Goal: Information Seeking & Learning: Learn about a topic

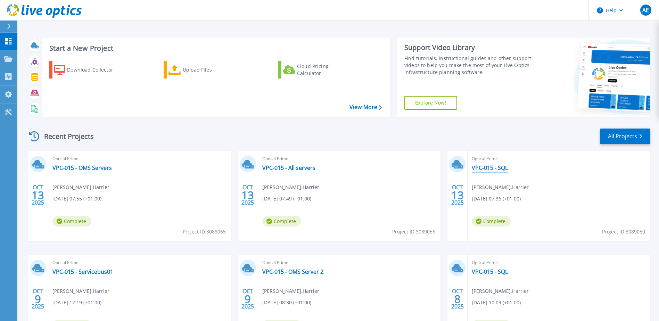
drag, startPoint x: 494, startPoint y: 168, endPoint x: 468, endPoint y: 168, distance: 26.0
click at [494, 168] on link "VPC-015 - SQL" at bounding box center [490, 167] width 36 height 7
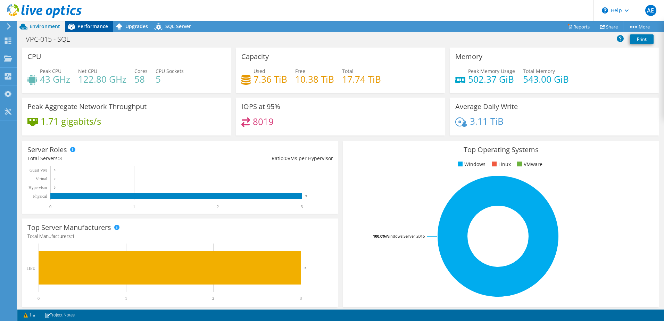
click at [89, 24] on span "Performance" at bounding box center [92, 26] width 31 height 7
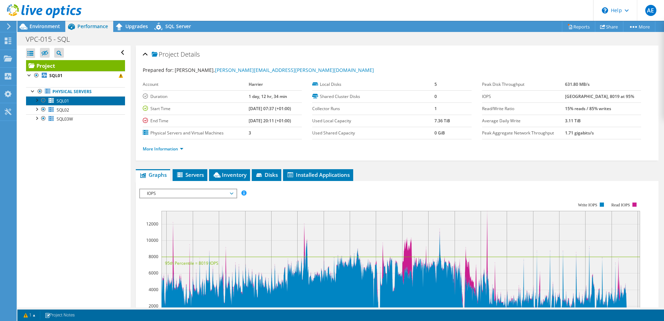
click at [73, 102] on link "SQL01" at bounding box center [75, 100] width 99 height 9
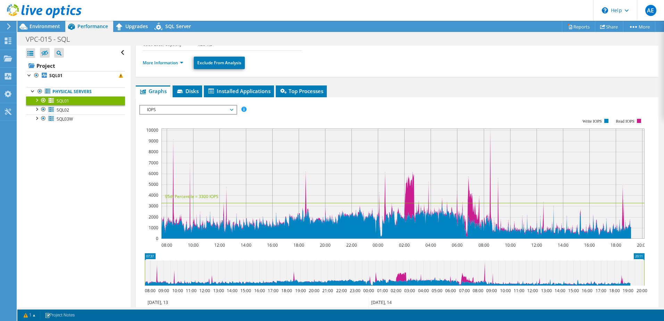
scroll to position [69, 0]
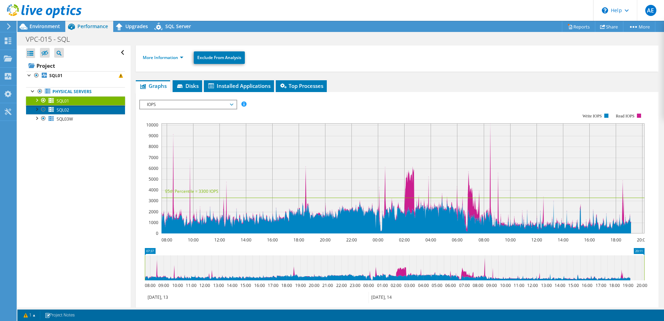
click at [66, 113] on span "SQL02" at bounding box center [63, 110] width 13 height 6
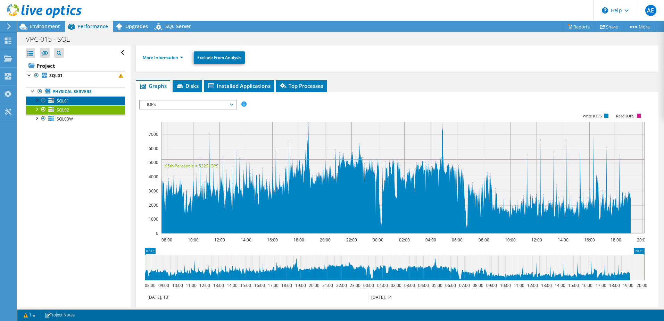
click at [78, 99] on link "SQL01" at bounding box center [75, 100] width 99 height 9
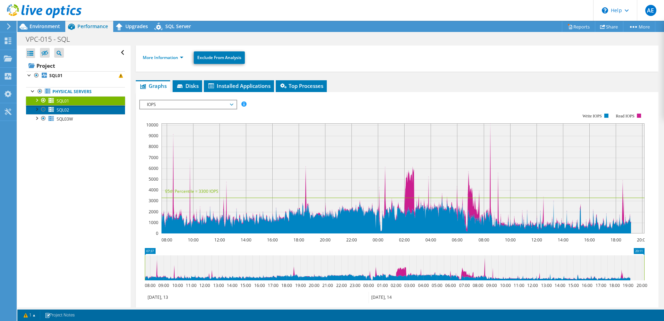
click at [96, 107] on link "SQL02" at bounding box center [75, 109] width 99 height 9
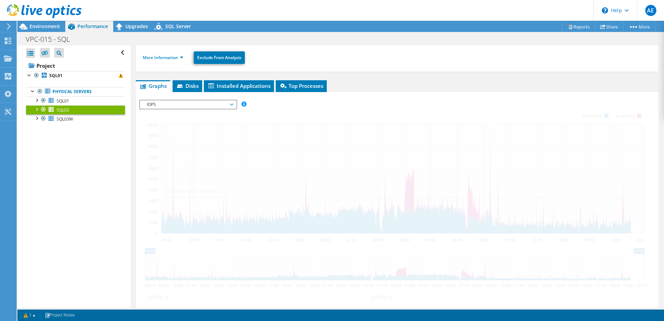
click at [171, 105] on span "IOPS" at bounding box center [187, 104] width 89 height 8
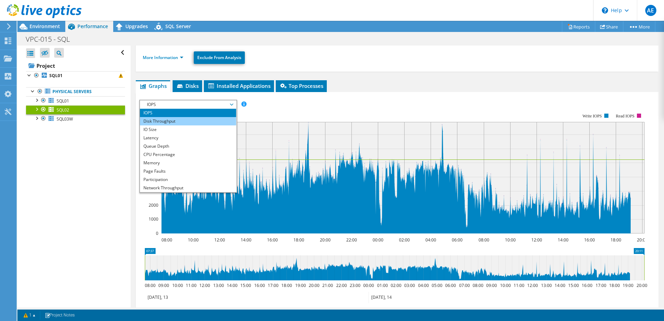
click at [174, 121] on li "Disk Throughput" at bounding box center [188, 121] width 96 height 8
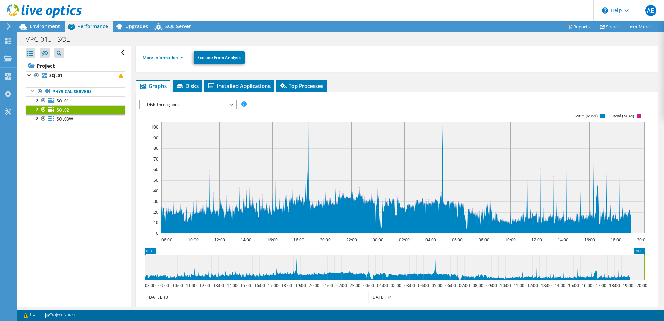
click at [175, 108] on span "Disk Throughput" at bounding box center [187, 104] width 89 height 8
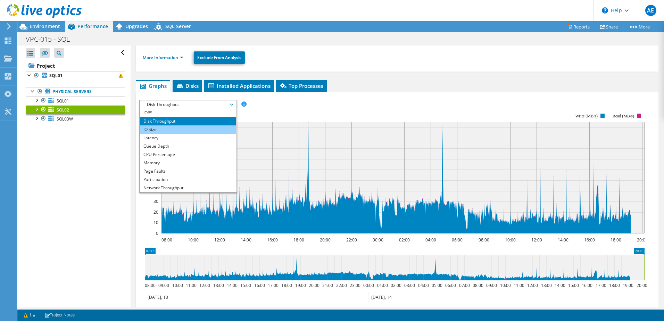
click at [174, 130] on li "IO Size" at bounding box center [188, 129] width 96 height 8
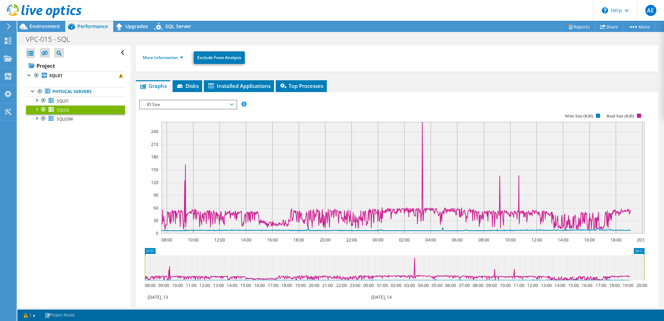
click at [195, 103] on span "IO Size" at bounding box center [187, 104] width 89 height 8
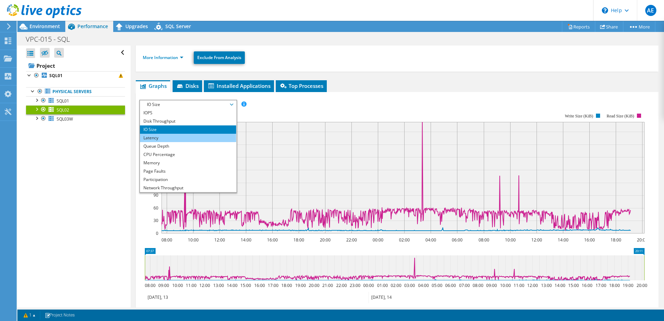
click at [182, 138] on li "Latency" at bounding box center [188, 138] width 96 height 8
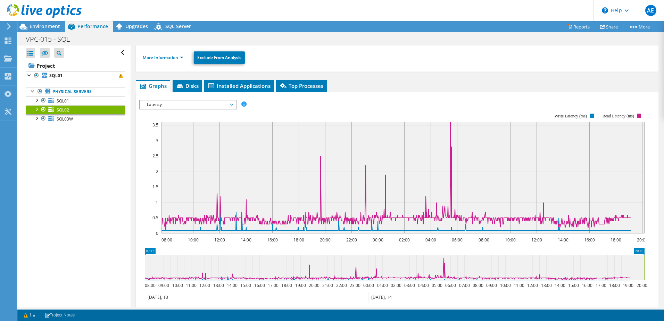
click at [189, 106] on span "Latency" at bounding box center [187, 104] width 89 height 8
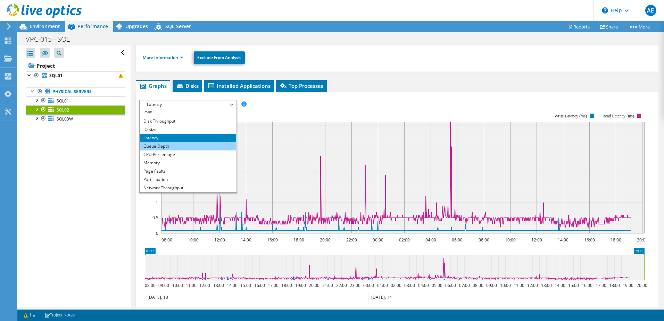
click at [181, 144] on li "Queue Depth" at bounding box center [188, 146] width 96 height 8
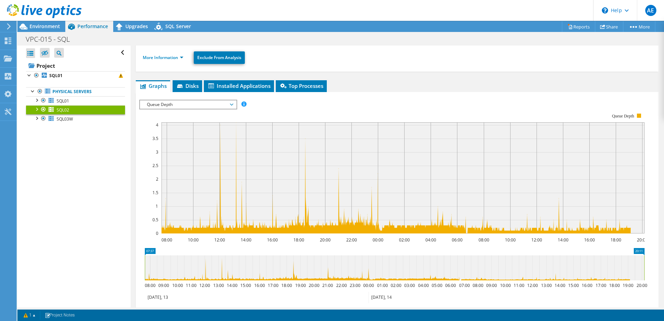
click at [199, 105] on span "Queue Depth" at bounding box center [187, 104] width 89 height 8
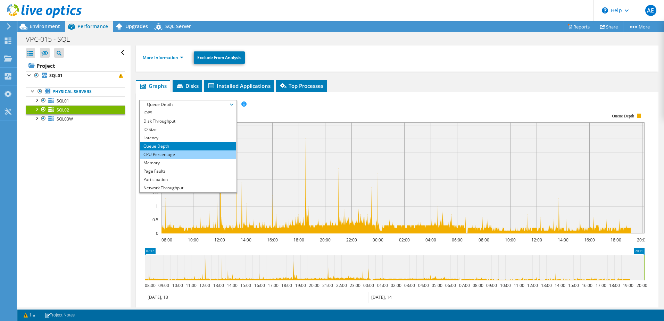
click at [176, 152] on li "CPU Percentage" at bounding box center [188, 154] width 96 height 8
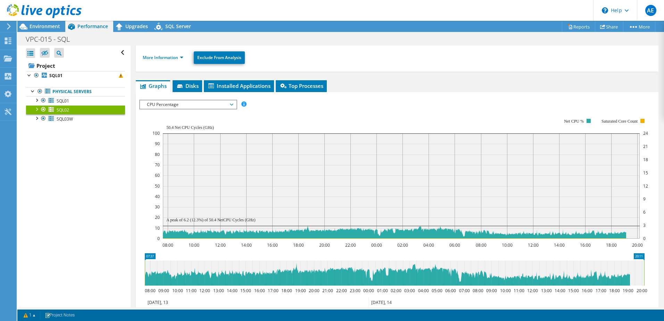
click at [198, 105] on span "CPU Percentage" at bounding box center [187, 104] width 89 height 8
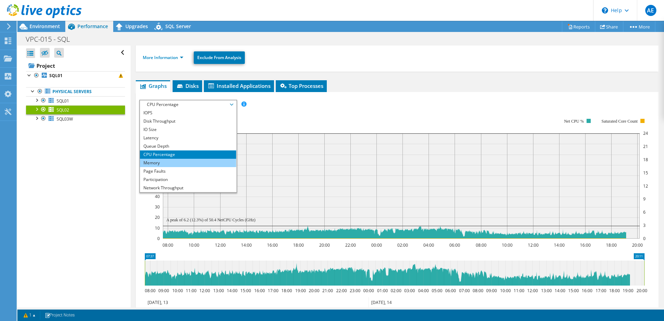
click at [176, 163] on li "Memory" at bounding box center [188, 163] width 96 height 8
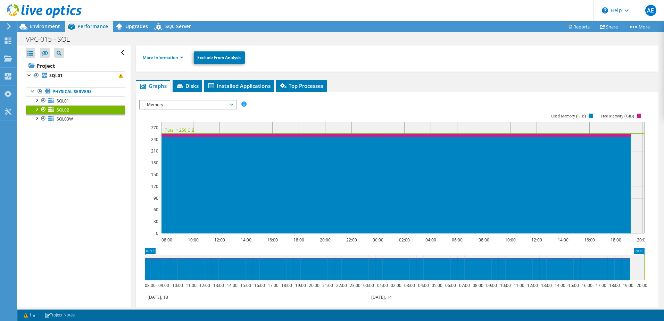
click at [202, 106] on span "Memory" at bounding box center [187, 104] width 89 height 8
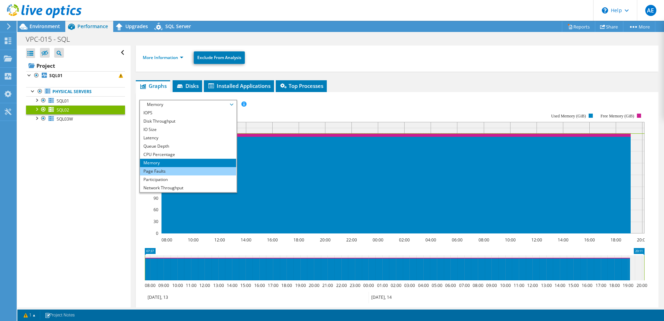
click at [173, 170] on li "Page Faults" at bounding box center [188, 171] width 96 height 8
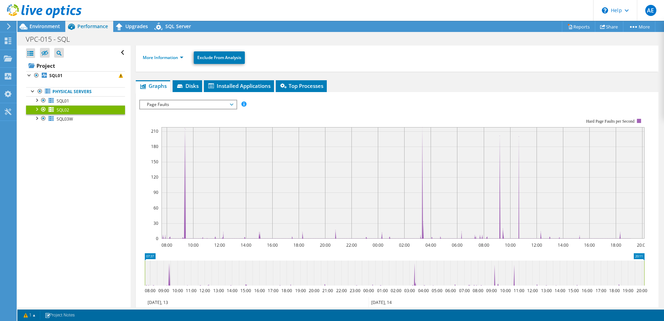
click at [198, 108] on span "Page Faults" at bounding box center [187, 104] width 89 height 8
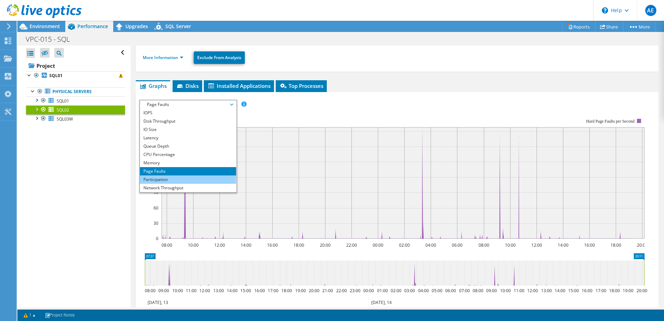
click at [172, 178] on li "Participation" at bounding box center [188, 179] width 96 height 8
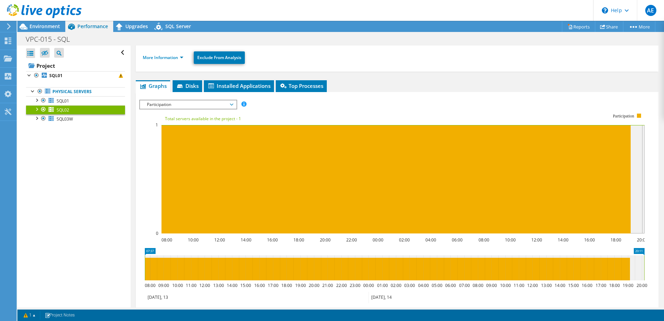
click at [198, 108] on span "Participation" at bounding box center [187, 104] width 89 height 8
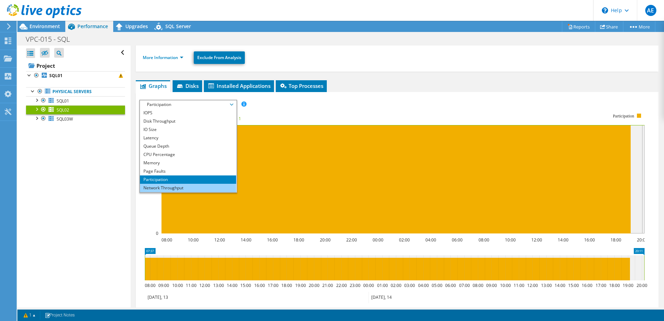
click at [168, 186] on li "Network Throughput" at bounding box center [188, 188] width 96 height 8
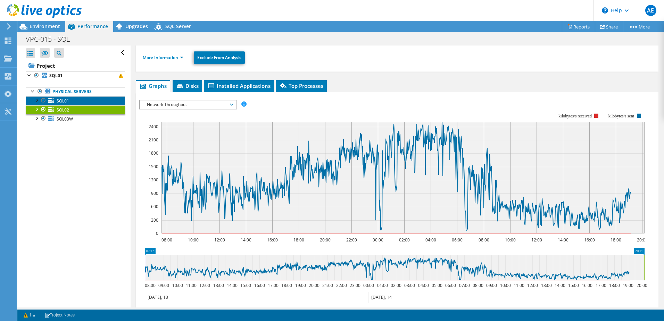
click at [65, 101] on span "SQL01" at bounding box center [63, 101] width 13 height 6
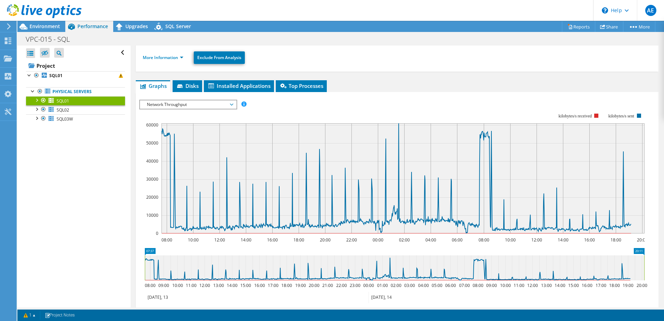
click at [193, 105] on span "Network Throughput" at bounding box center [187, 104] width 89 height 8
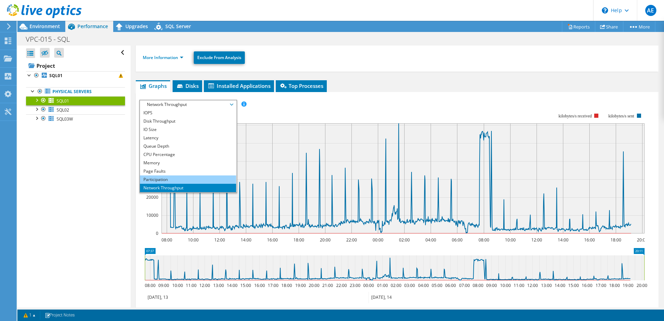
click at [169, 180] on li "Participation" at bounding box center [188, 179] width 96 height 8
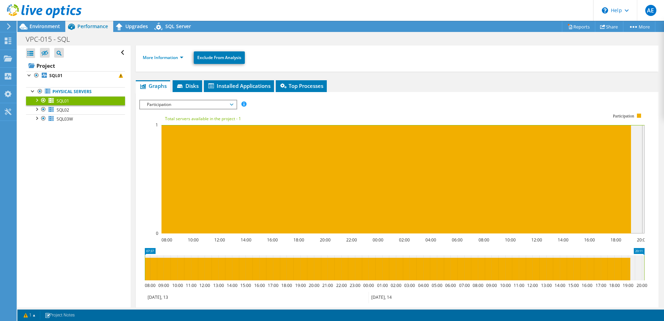
click at [196, 109] on rect at bounding box center [391, 173] width 505 height 139
click at [195, 105] on span "Participation" at bounding box center [187, 104] width 89 height 8
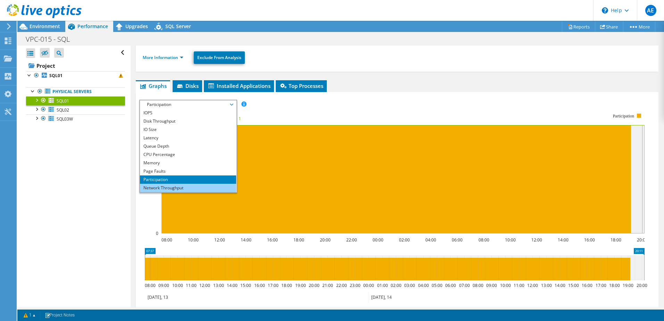
click at [173, 188] on li "Network Throughput" at bounding box center [188, 188] width 96 height 8
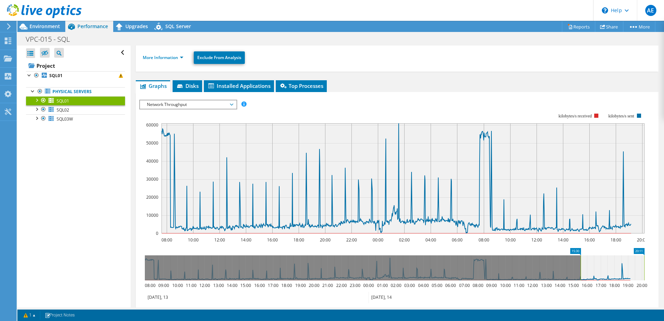
drag, startPoint x: 145, startPoint y: 269, endPoint x: 581, endPoint y: 270, distance: 435.8
click at [581, 270] on rect at bounding box center [580, 267] width 3 height 25
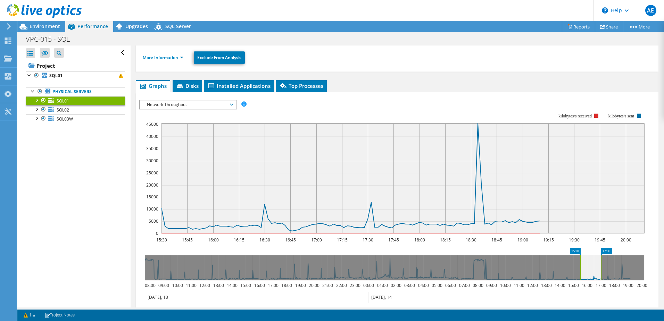
drag, startPoint x: 644, startPoint y: 268, endPoint x: 601, endPoint y: 271, distance: 43.2
click at [601, 271] on rect at bounding box center [601, 267] width 3 height 25
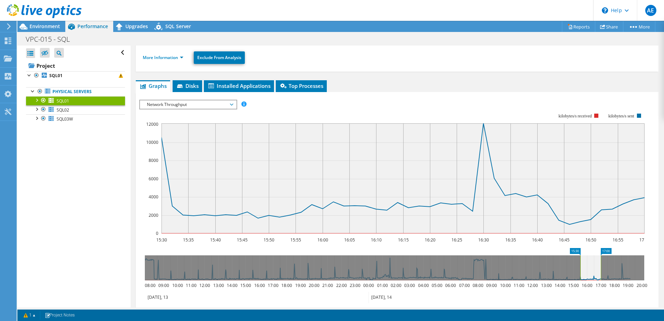
click at [191, 105] on span "Network Throughput" at bounding box center [187, 104] width 89 height 8
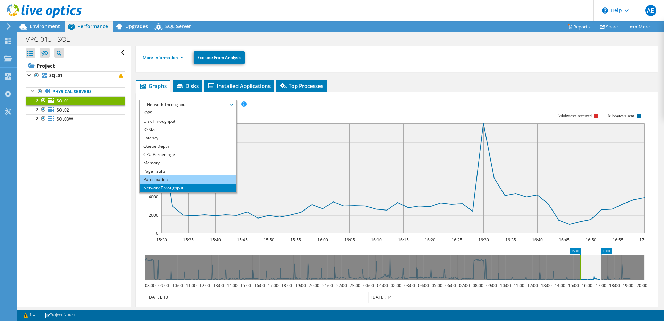
click at [166, 175] on li "Participation" at bounding box center [188, 179] width 96 height 8
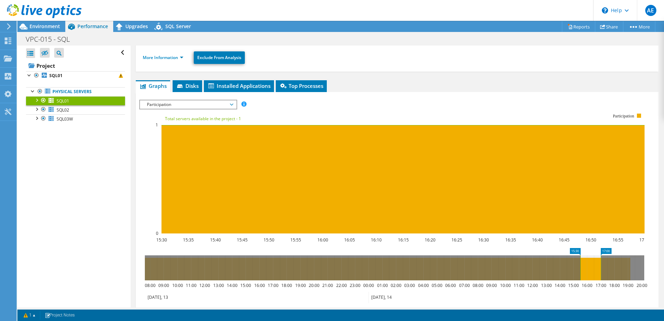
click at [177, 105] on span "Participation" at bounding box center [187, 104] width 89 height 8
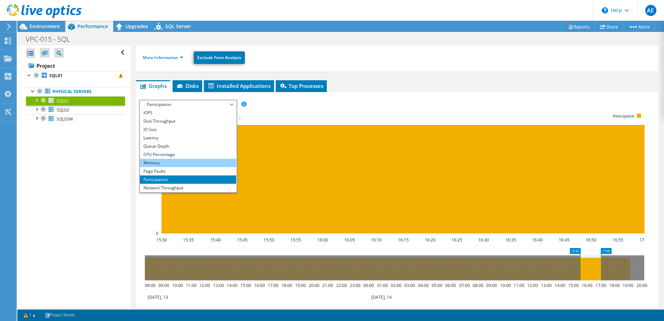
click at [158, 170] on li "Page Faults" at bounding box center [188, 171] width 96 height 8
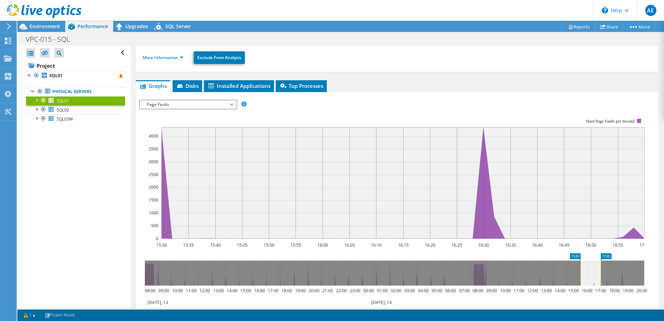
click at [176, 107] on span "Page Faults" at bounding box center [187, 104] width 89 height 8
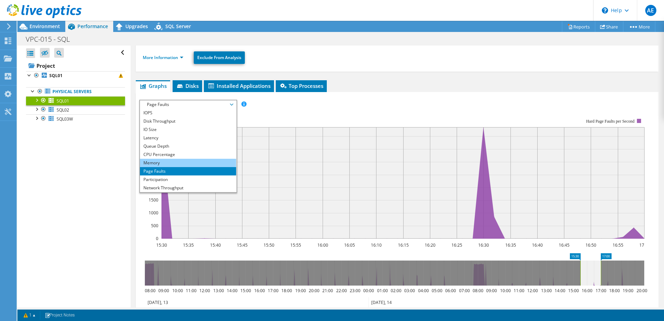
click at [160, 163] on li "Memory" at bounding box center [188, 163] width 96 height 8
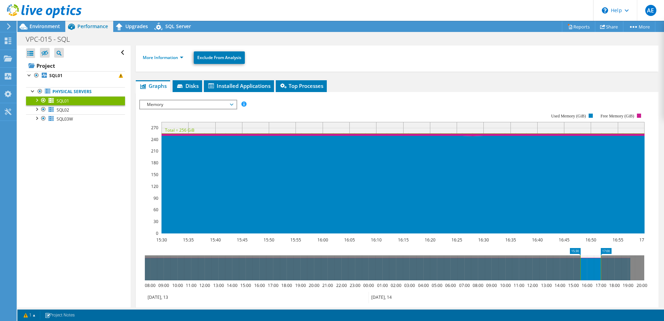
click at [216, 105] on span "Memory" at bounding box center [187, 104] width 89 height 8
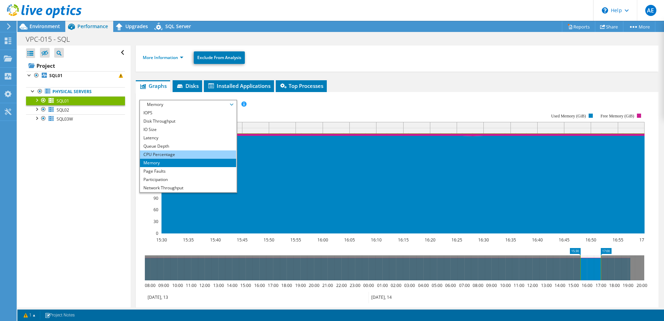
click at [170, 154] on li "CPU Percentage" at bounding box center [188, 154] width 96 height 8
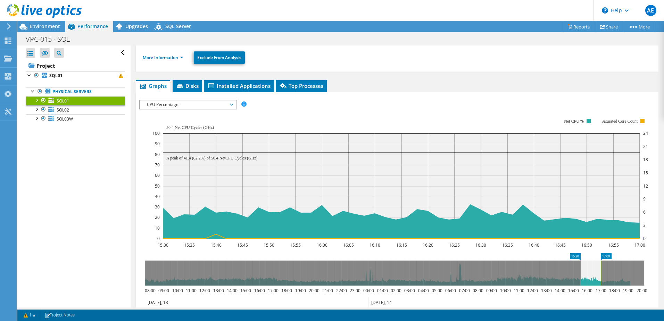
click at [203, 104] on span "CPU Percentage" at bounding box center [187, 104] width 89 height 8
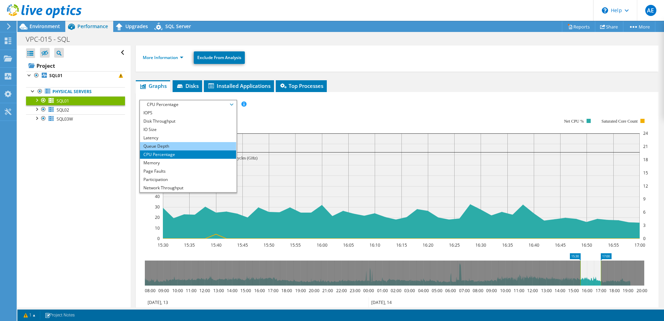
click at [179, 149] on li "Queue Depth" at bounding box center [188, 146] width 96 height 8
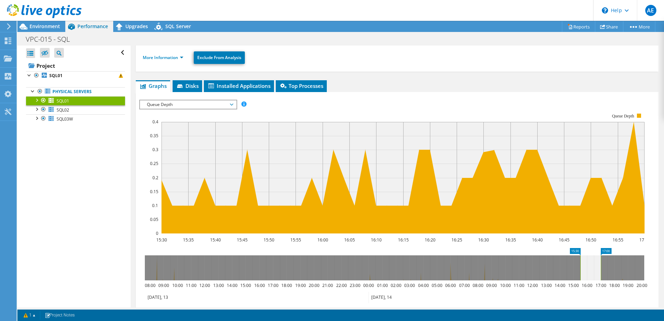
click at [207, 104] on span "Queue Depth" at bounding box center [187, 104] width 89 height 8
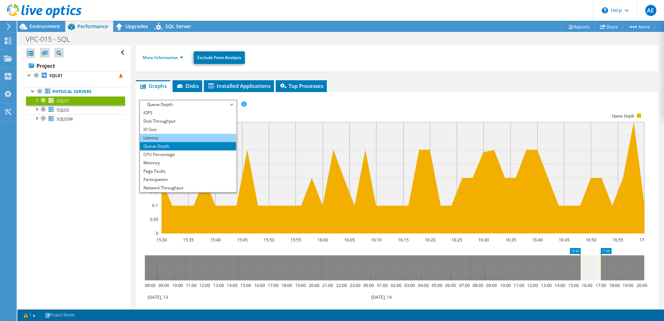
click at [175, 138] on li "Latency" at bounding box center [188, 138] width 96 height 8
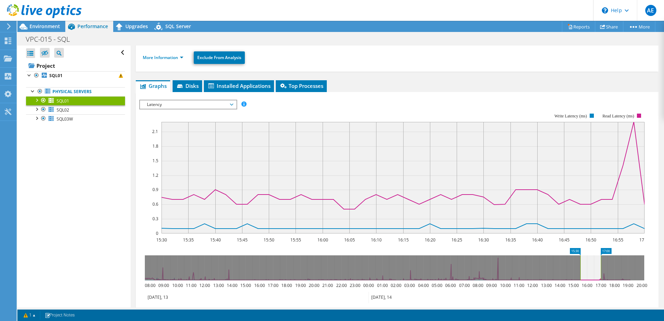
click at [205, 106] on span "Latency" at bounding box center [187, 104] width 89 height 8
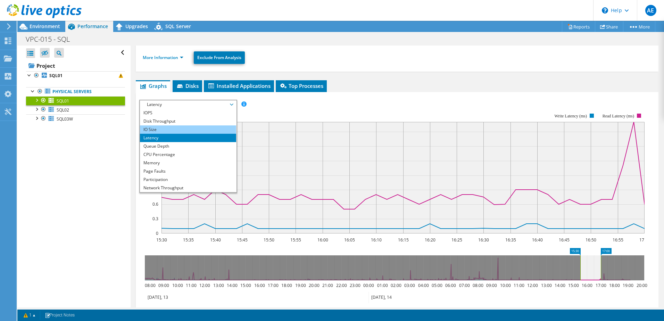
click at [185, 133] on li "IO Size" at bounding box center [188, 129] width 96 height 8
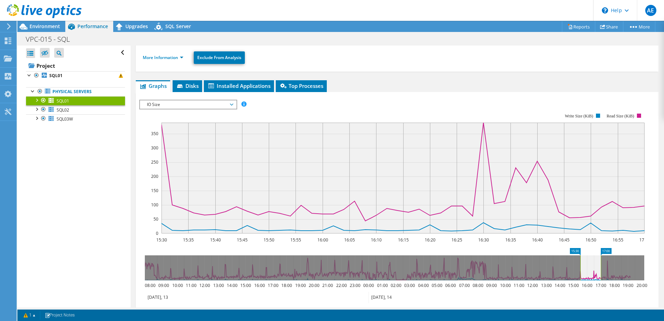
click at [199, 106] on span "IO Size" at bounding box center [187, 104] width 89 height 8
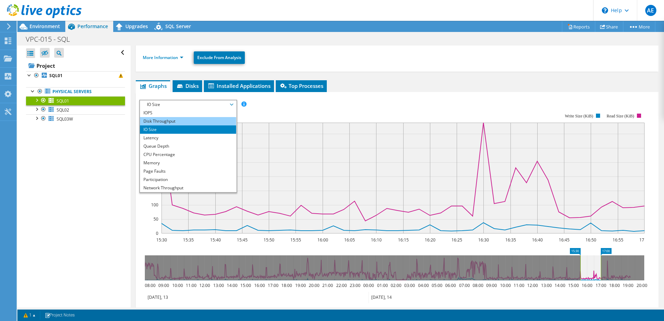
click at [178, 120] on li "Disk Throughput" at bounding box center [188, 121] width 96 height 8
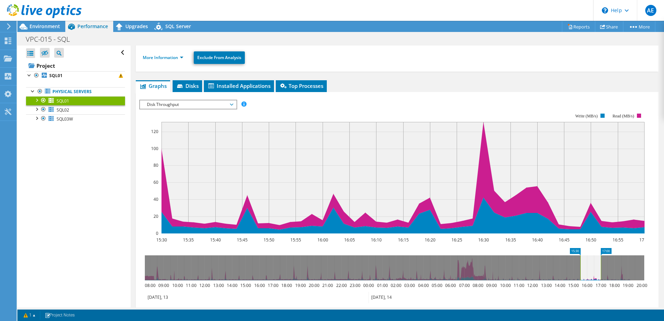
click at [199, 106] on span "Disk Throughput" at bounding box center [187, 104] width 89 height 8
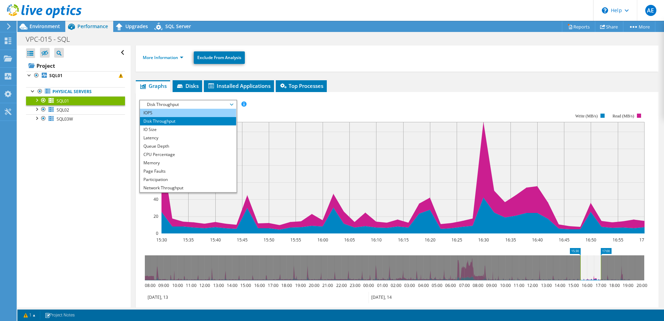
click at [185, 111] on li "IOPS" at bounding box center [188, 113] width 96 height 8
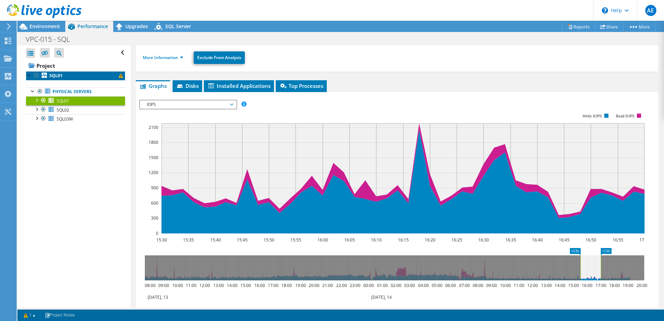
click at [119, 76] on span at bounding box center [121, 76] width 4 height 4
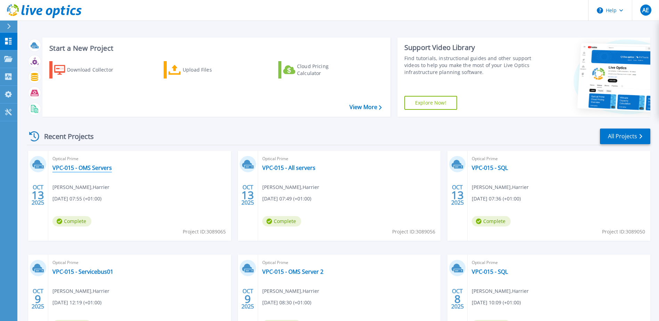
click at [99, 169] on link "VPC-015 - OMS Servers" at bounding box center [81, 167] width 59 height 7
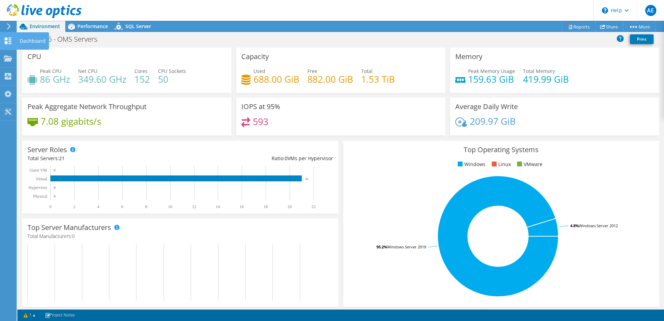
click at [33, 41] on div "Dashboard" at bounding box center [32, 40] width 33 height 17
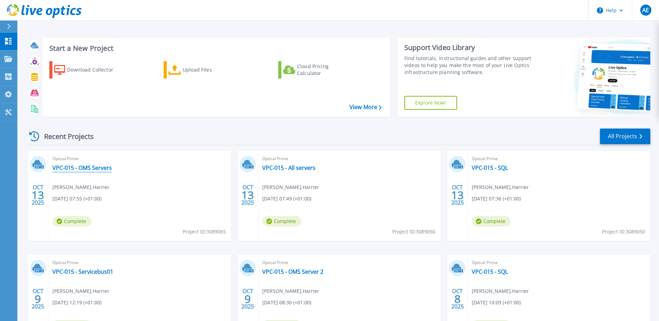
click at [90, 168] on link "VPC-015 - OMS Servers" at bounding box center [81, 167] width 59 height 7
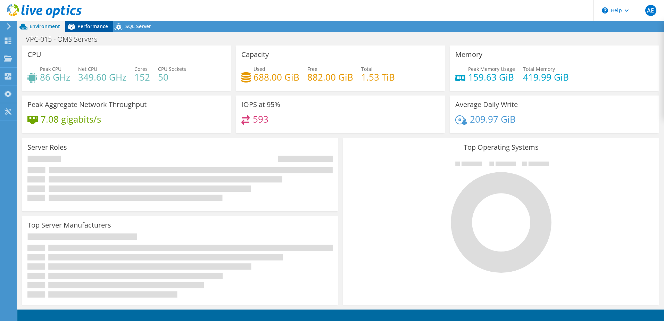
click at [93, 30] on div "Performance" at bounding box center [89, 26] width 48 height 11
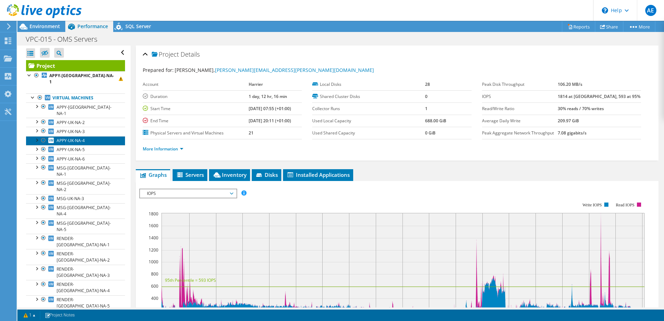
click at [77, 138] on span "APPY-UK-NA-4" at bounding box center [71, 141] width 28 height 6
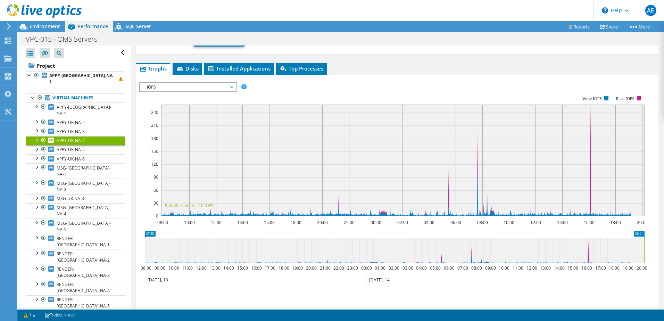
scroll to position [139, 0]
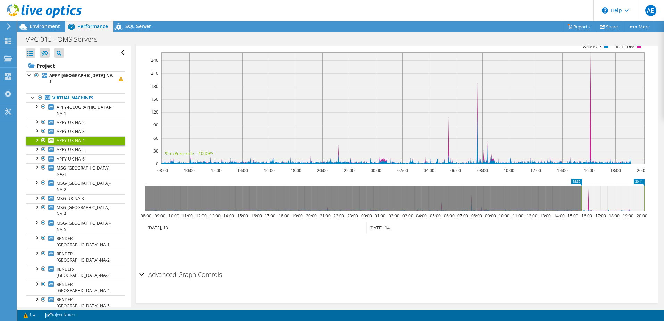
drag, startPoint x: 144, startPoint y: 201, endPoint x: 582, endPoint y: 211, distance: 438.3
click at [582, 211] on icon "20:11 15:30 08:00 09:00 10:00 11:00 12:00 13:00 14:00 15:00 16:00 17:00 18:00 1…" at bounding box center [394, 206] width 510 height 56
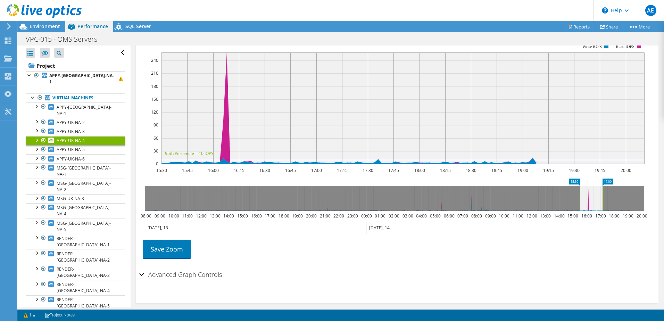
drag, startPoint x: 644, startPoint y: 200, endPoint x: 599, endPoint y: 206, distance: 45.1
click at [601, 206] on rect at bounding box center [602, 198] width 3 height 25
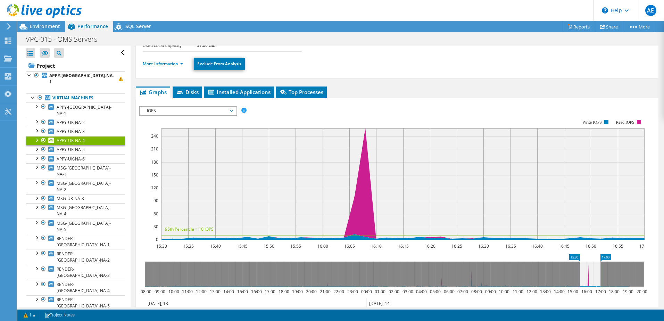
scroll to position [35, 0]
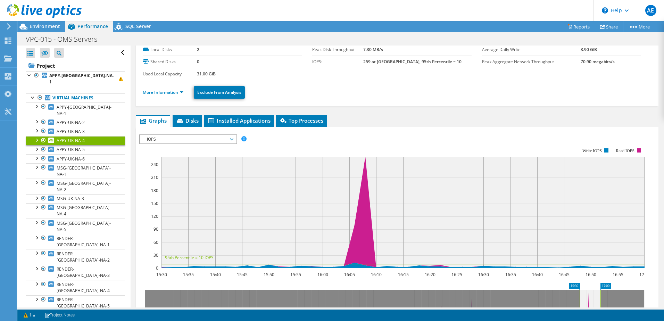
click at [183, 139] on span "IOPS" at bounding box center [187, 139] width 89 height 8
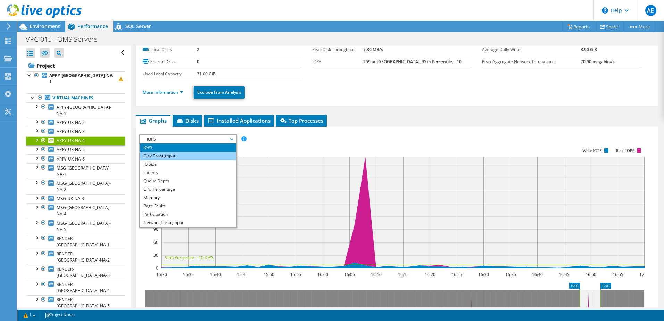
click at [169, 156] on li "Disk Throughput" at bounding box center [188, 156] width 96 height 8
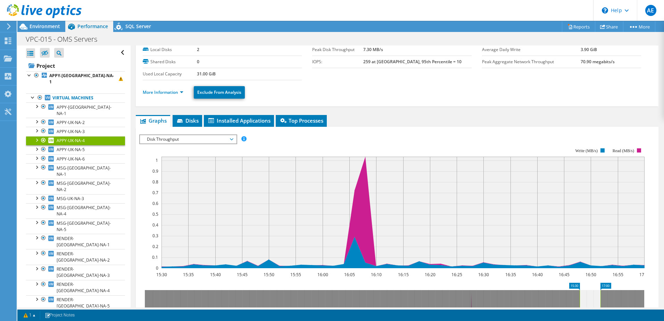
click at [178, 140] on span "Disk Throughput" at bounding box center [187, 139] width 89 height 8
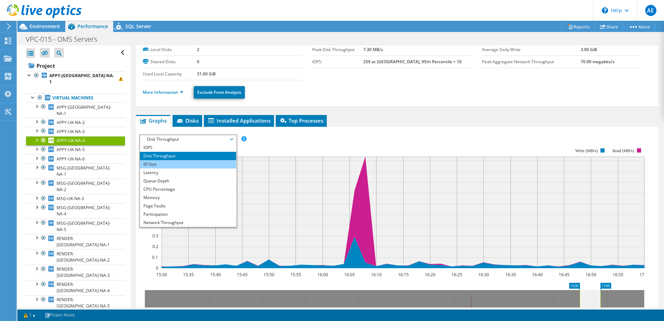
click at [173, 166] on li "IO Size" at bounding box center [188, 164] width 96 height 8
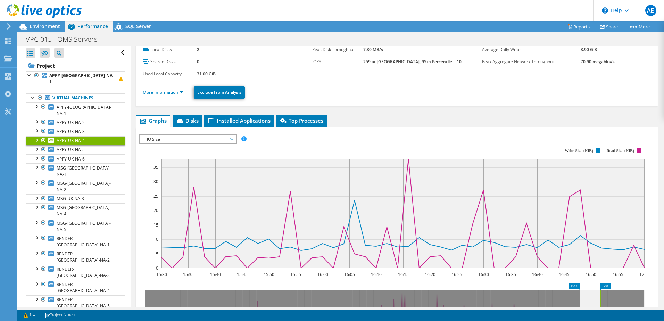
click at [195, 139] on span "IO Size" at bounding box center [187, 139] width 89 height 8
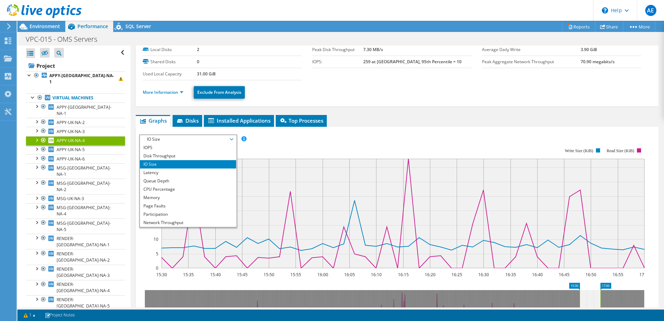
click at [299, 138] on div "IOPS Disk Throughput IO Size Latency Queue Depth CPU Percentage Memory Page Fau…" at bounding box center [397, 138] width 516 height 9
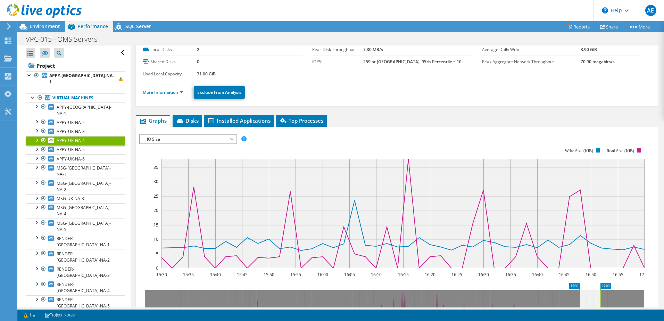
click at [205, 137] on span "IO Size" at bounding box center [187, 139] width 89 height 8
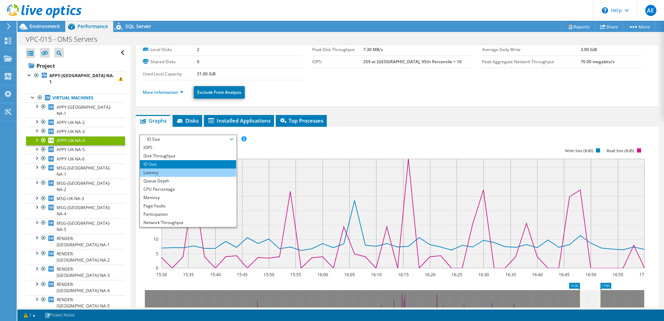
click at [158, 171] on li "Latency" at bounding box center [188, 172] width 96 height 8
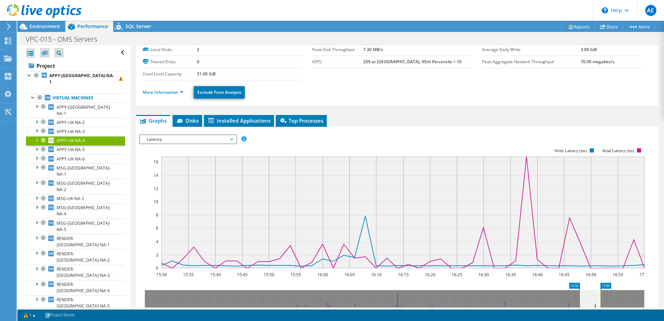
click at [187, 140] on span "Latency" at bounding box center [187, 139] width 89 height 8
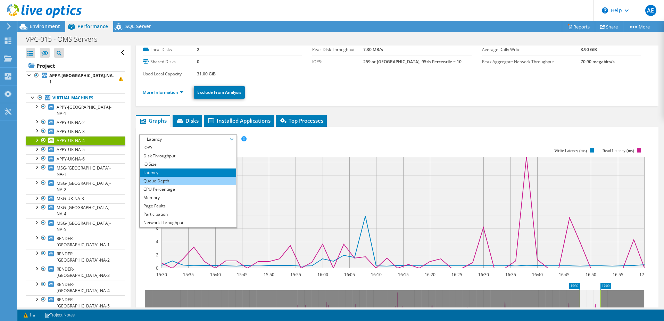
click at [162, 182] on li "Queue Depth" at bounding box center [188, 181] width 96 height 8
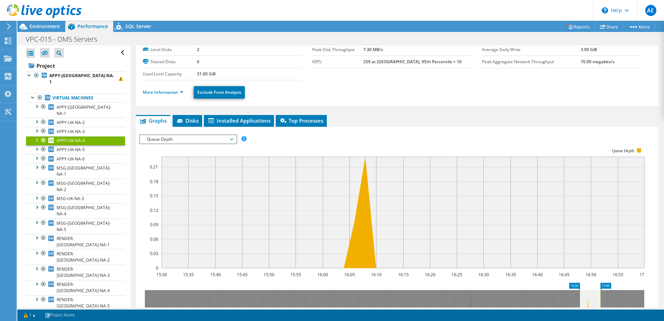
click at [187, 138] on span "Queue Depth" at bounding box center [187, 139] width 89 height 8
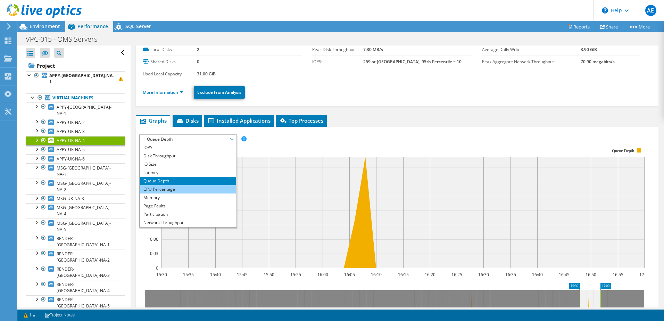
click at [162, 187] on li "CPU Percentage" at bounding box center [188, 189] width 96 height 8
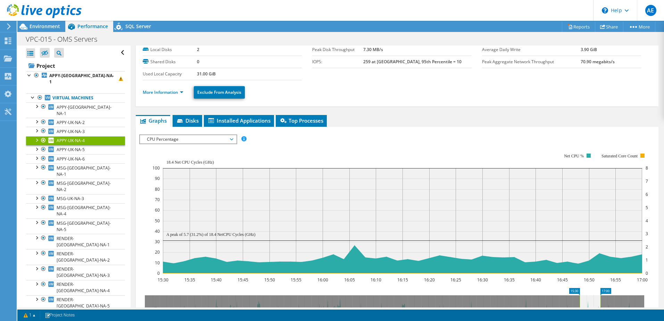
click at [188, 140] on span "CPU Percentage" at bounding box center [187, 139] width 89 height 8
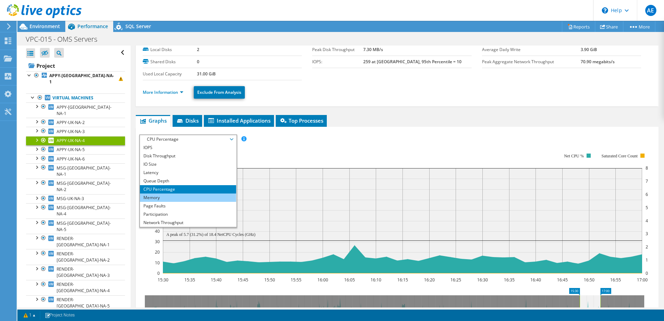
click at [170, 195] on li "Memory" at bounding box center [188, 197] width 96 height 8
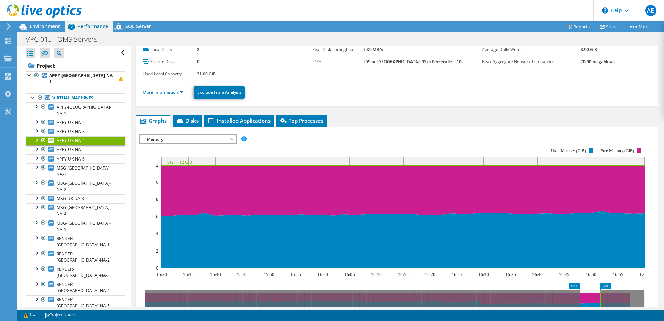
click at [192, 138] on span "Memory" at bounding box center [187, 139] width 89 height 8
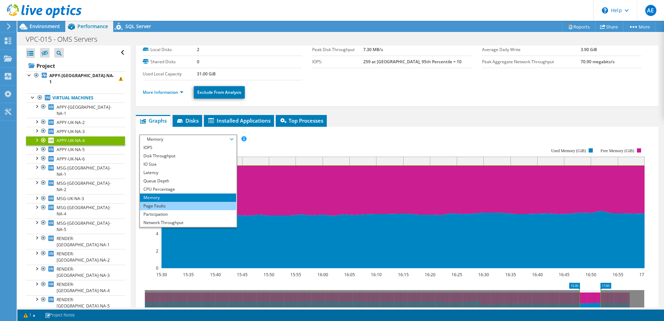
click at [159, 205] on li "Page Faults" at bounding box center [188, 206] width 96 height 8
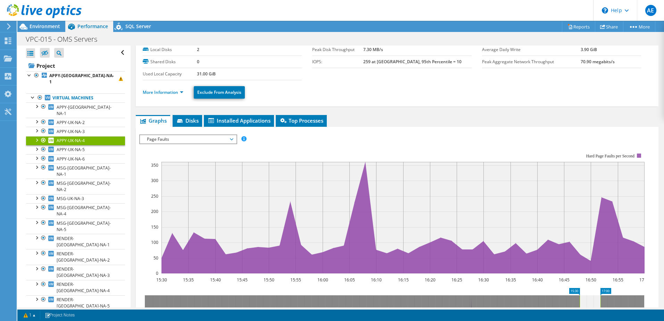
click at [192, 141] on span "Page Faults" at bounding box center [187, 139] width 89 height 8
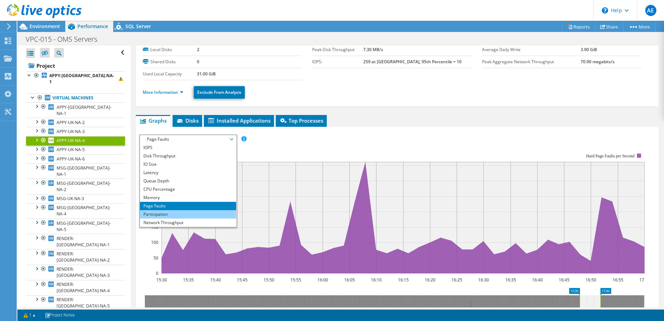
click at [163, 213] on li "Participation" at bounding box center [188, 214] width 96 height 8
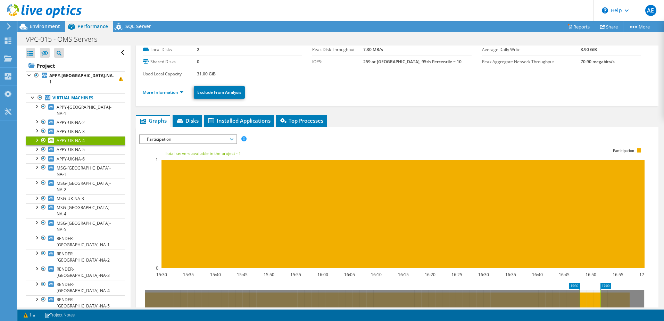
click at [206, 138] on span "Participation" at bounding box center [187, 139] width 89 height 8
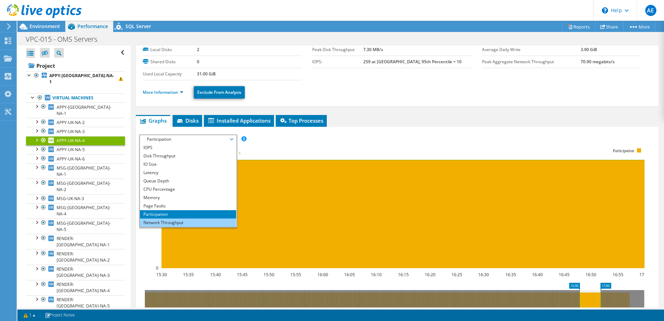
click at [172, 222] on li "Network Throughput" at bounding box center [188, 222] width 96 height 8
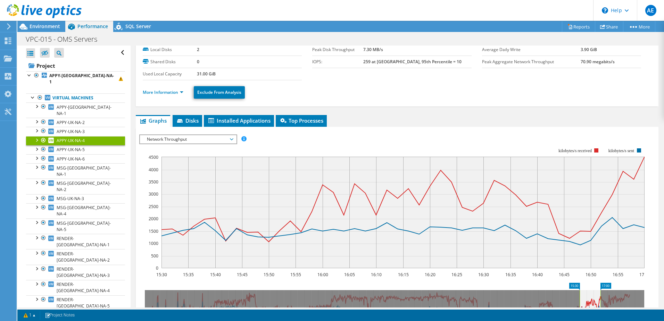
click at [172, 139] on span "Network Throughput" at bounding box center [187, 139] width 89 height 8
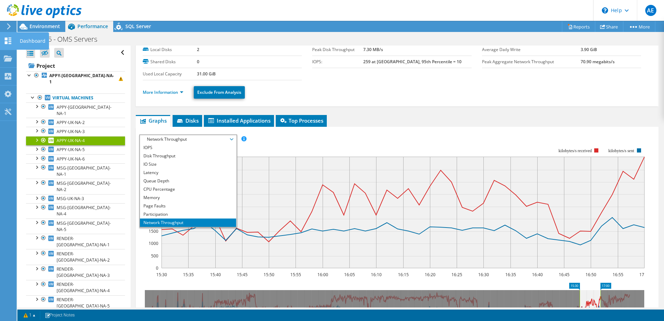
click at [23, 42] on div "Dashboard" at bounding box center [32, 40] width 33 height 17
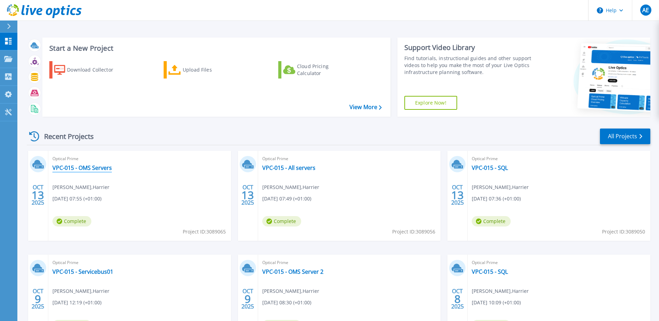
click at [88, 169] on link "VPC-015 - OMS Servers" at bounding box center [81, 167] width 59 height 7
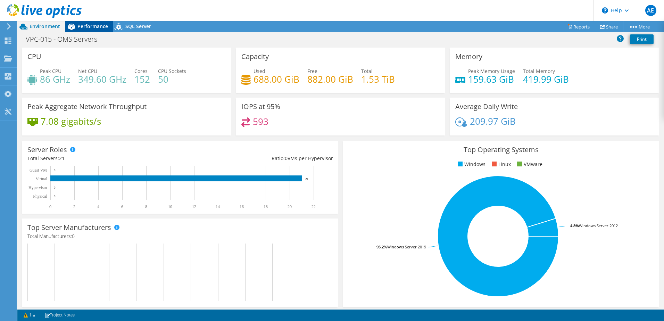
click at [87, 31] on div "Performance" at bounding box center [89, 26] width 48 height 11
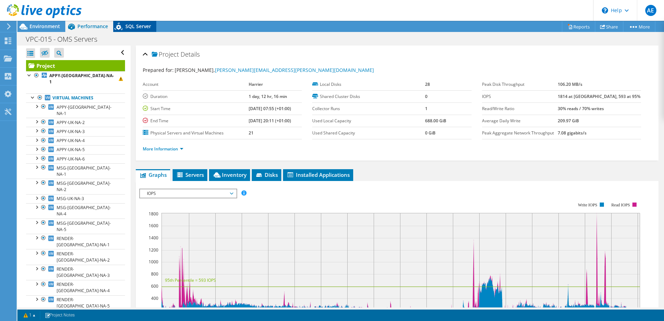
click at [134, 25] on span "SQL Server" at bounding box center [138, 26] width 26 height 7
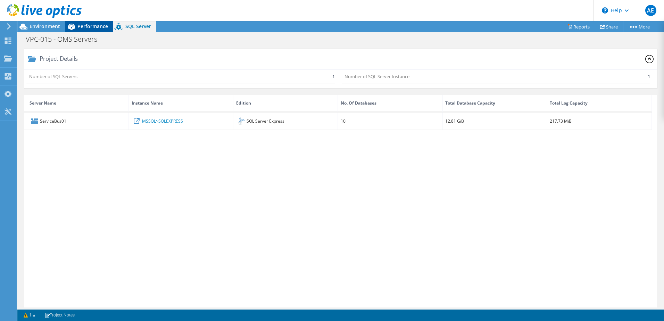
click at [91, 28] on span "Performance" at bounding box center [92, 26] width 31 height 7
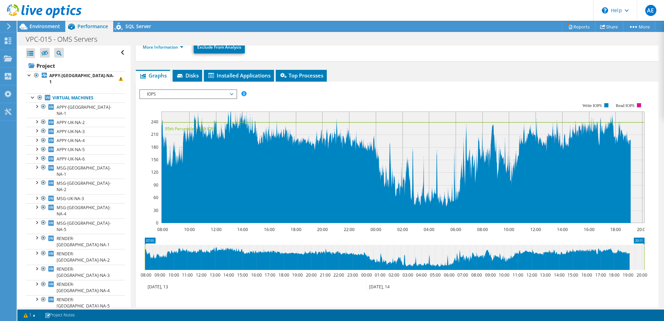
scroll to position [69, 0]
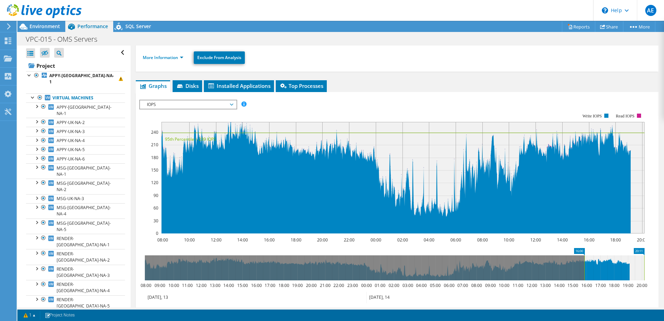
drag, startPoint x: 144, startPoint y: 271, endPoint x: 584, endPoint y: 278, distance: 439.7
click at [584, 278] on rect at bounding box center [584, 267] width 3 height 25
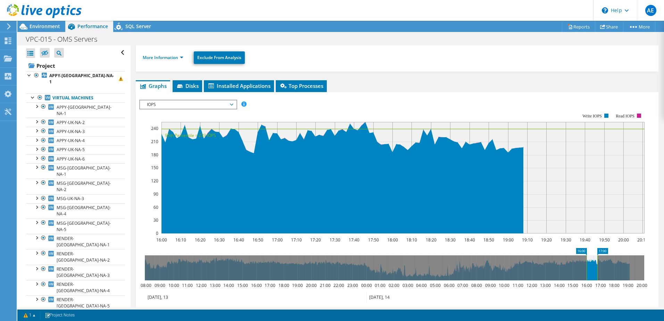
drag, startPoint x: 645, startPoint y: 272, endPoint x: 596, endPoint y: 274, distance: 49.0
click at [596, 274] on rect at bounding box center [597, 267] width 3 height 25
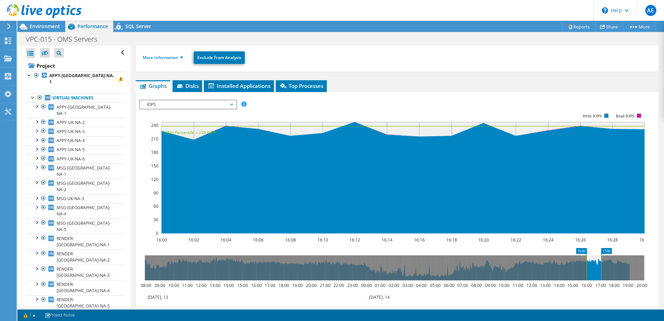
drag, startPoint x: 594, startPoint y: 272, endPoint x: 602, endPoint y: 270, distance: 7.7
click at [602, 270] on rect at bounding box center [601, 267] width 3 height 25
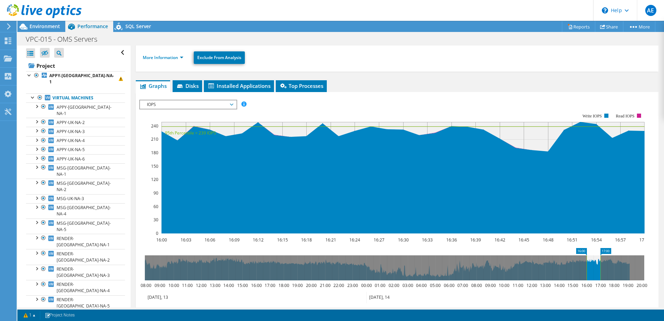
click at [197, 102] on span "IOPS" at bounding box center [187, 104] width 89 height 8
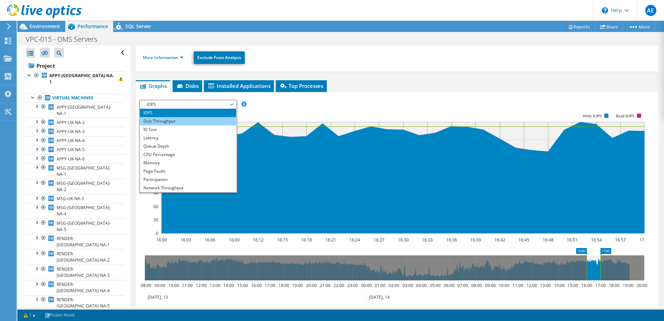
click at [185, 120] on li "Disk Throughput" at bounding box center [188, 121] width 96 height 8
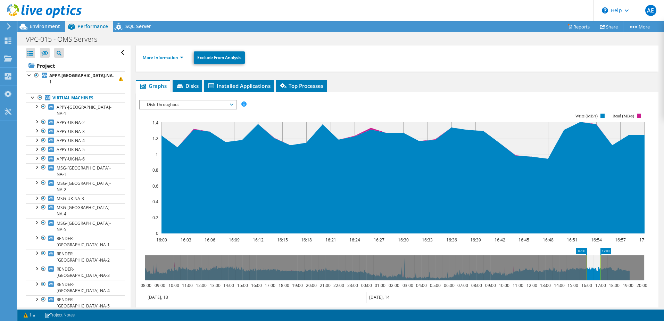
click at [190, 102] on span "Disk Throughput" at bounding box center [187, 104] width 89 height 8
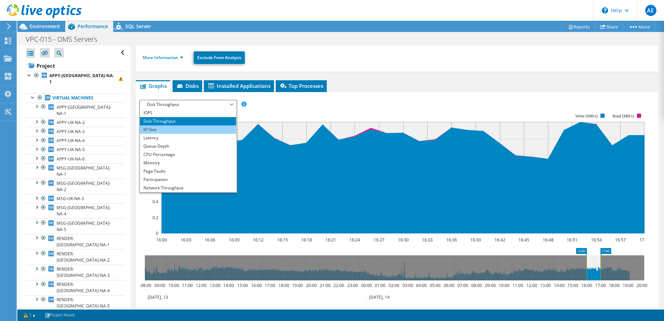
click at [173, 130] on li "IO Size" at bounding box center [188, 129] width 96 height 8
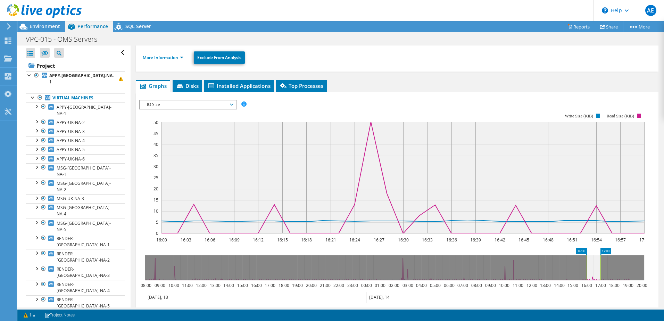
click at [198, 102] on span "IO Size" at bounding box center [187, 104] width 89 height 8
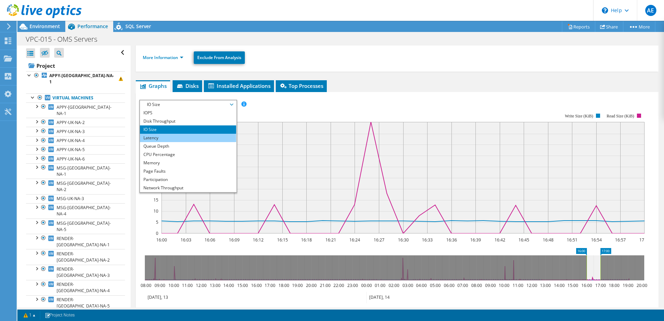
click at [174, 137] on li "Latency" at bounding box center [188, 138] width 96 height 8
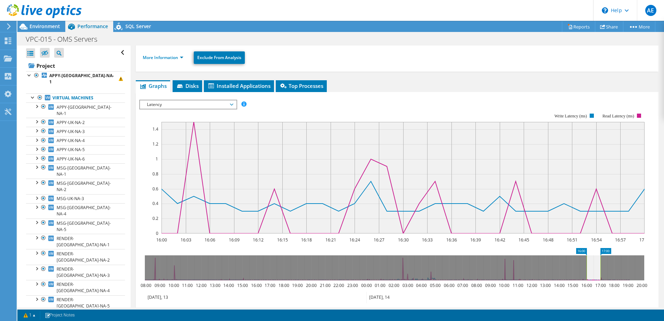
click at [203, 109] on div "Latency IOPS Disk Throughput IO Size Latency Queue Depth CPU Percentage Memory …" at bounding box center [188, 105] width 98 height 10
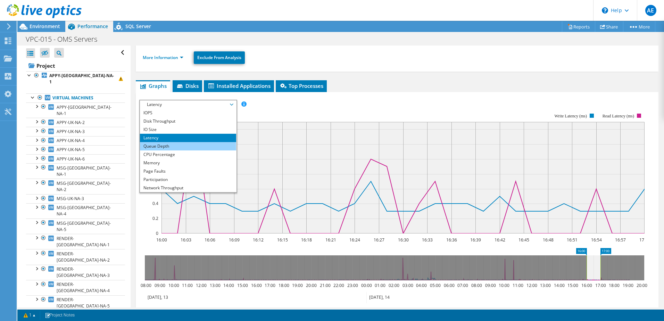
click at [175, 145] on li "Queue Depth" at bounding box center [188, 146] width 96 height 8
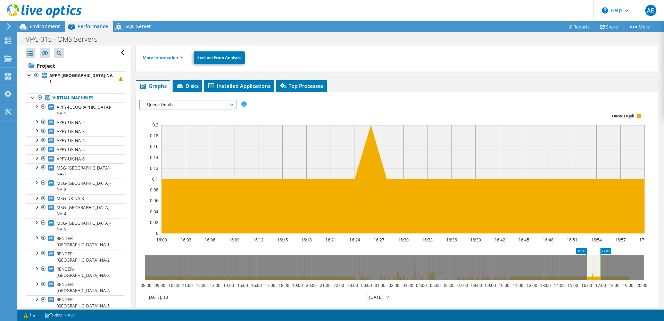
click at [213, 105] on span "Queue Depth" at bounding box center [187, 104] width 89 height 8
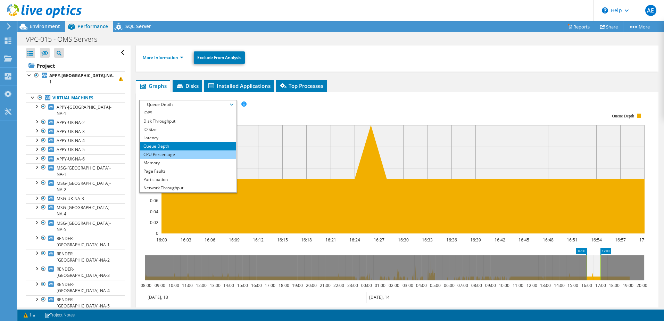
click at [166, 156] on li "CPU Percentage" at bounding box center [188, 154] width 96 height 8
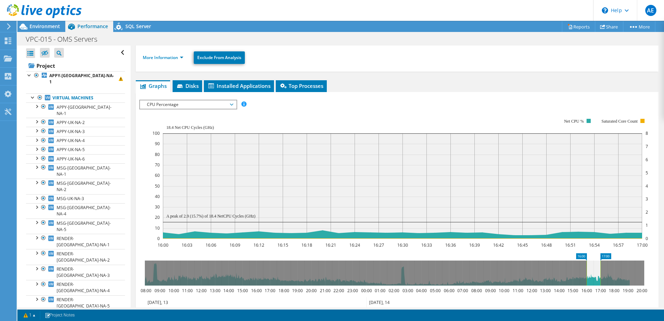
click at [208, 103] on span "CPU Percentage" at bounding box center [187, 104] width 89 height 8
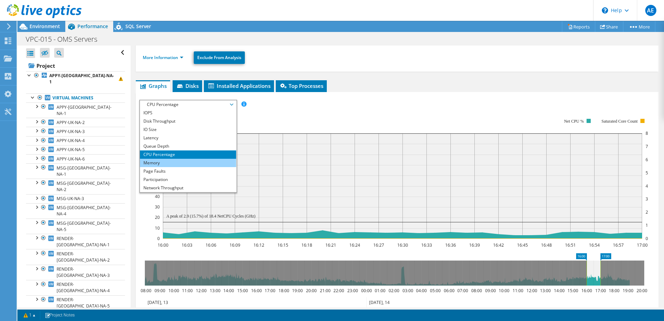
click at [176, 165] on li "Memory" at bounding box center [188, 163] width 96 height 8
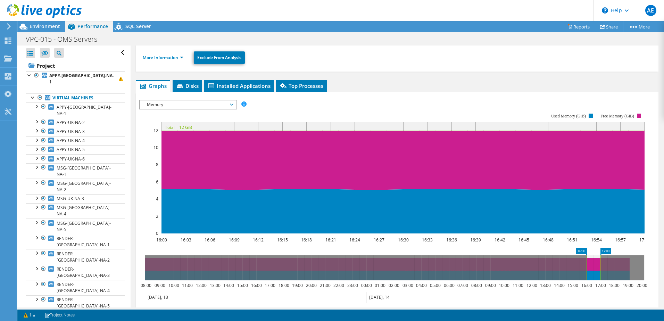
click at [214, 104] on span "Memory" at bounding box center [187, 104] width 89 height 8
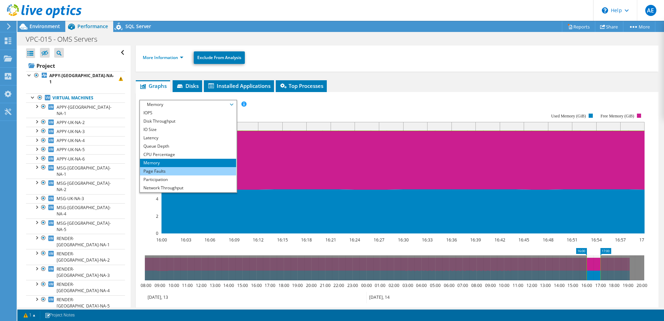
click at [178, 173] on li "Page Faults" at bounding box center [188, 171] width 96 height 8
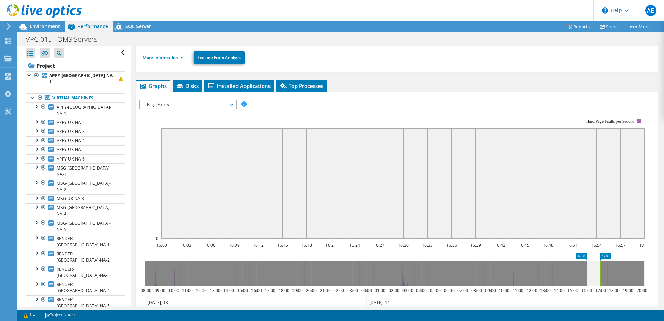
click at [227, 100] on div "Page Faults IOPS Disk Throughput IO Size Latency Queue Depth CPU Percentage Mem…" at bounding box center [188, 105] width 98 height 10
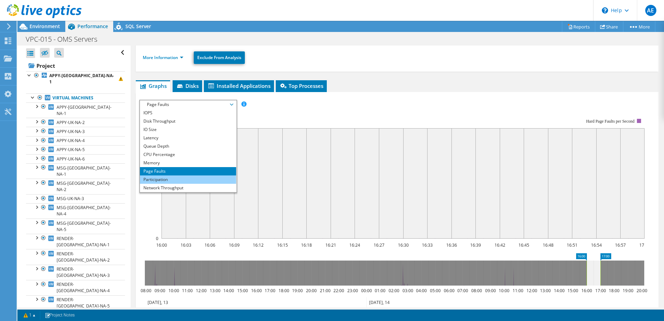
click at [177, 180] on li "Participation" at bounding box center [188, 179] width 96 height 8
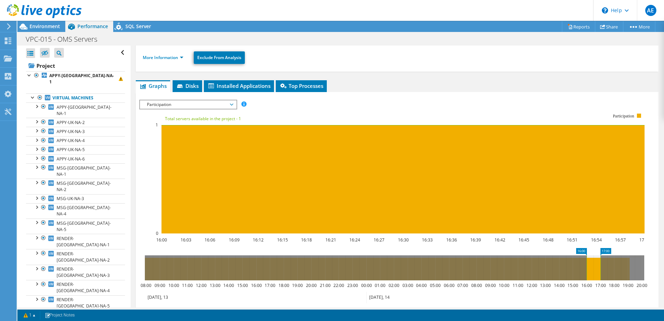
click at [225, 106] on span "Participation" at bounding box center [187, 104] width 89 height 8
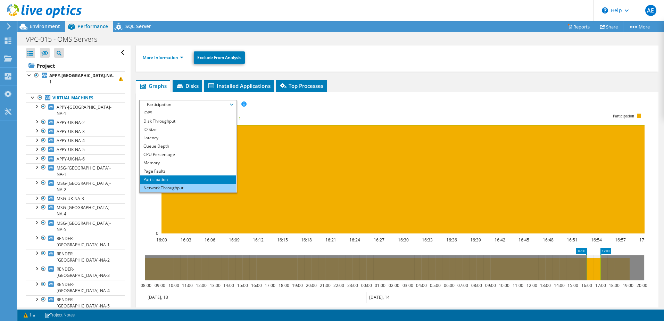
click at [178, 188] on li "Network Throughput" at bounding box center [188, 188] width 96 height 8
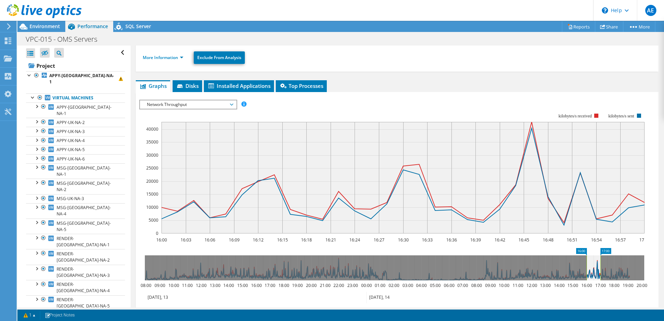
click at [70, 312] on span "RENDER-UK-NA-6" at bounding box center [83, 318] width 53 height 12
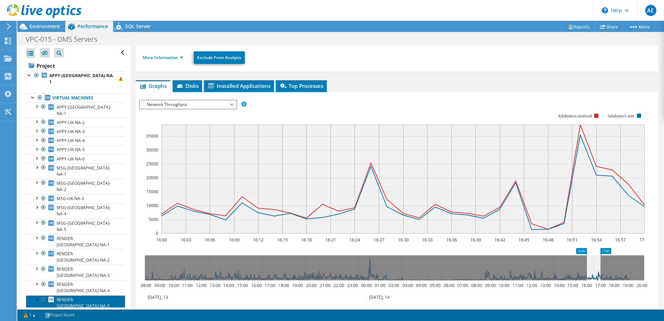
drag, startPoint x: 70, startPoint y: 246, endPoint x: 61, endPoint y: 237, distance: 13.3
click at [61, 297] on span "RENDER-UK-NA-5" at bounding box center [83, 303] width 53 height 12
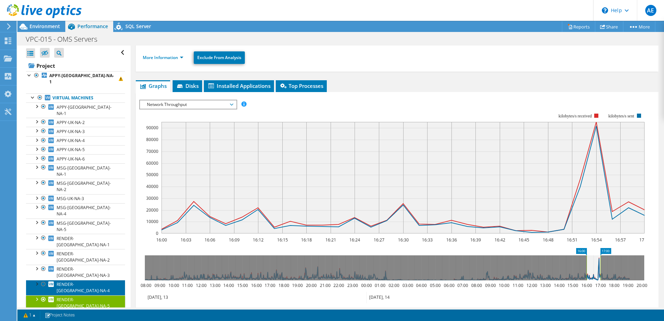
click at [64, 281] on span "RENDER-UK-NA-4" at bounding box center [83, 287] width 53 height 12
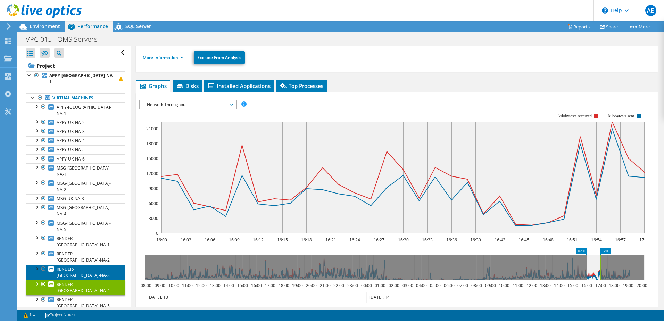
click at [66, 266] on span "RENDER-UK-NA-3" at bounding box center [83, 272] width 53 height 12
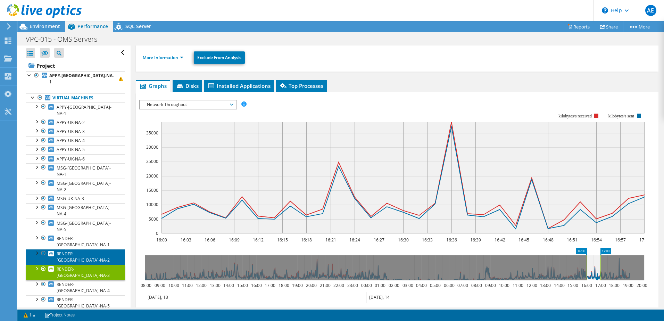
click at [69, 251] on span "RENDER-UK-NA-2" at bounding box center [83, 257] width 53 height 12
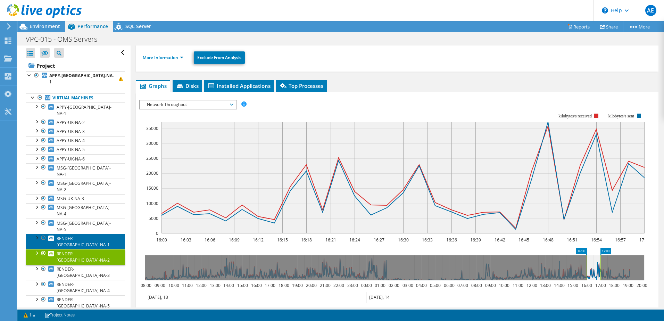
click at [69, 235] on span "RENDER-UK-NA-1" at bounding box center [83, 241] width 53 height 12
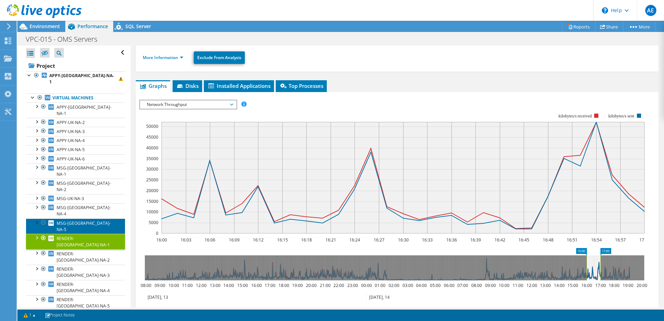
click at [69, 218] on link "MSG-UK-NA-5" at bounding box center [75, 225] width 99 height 15
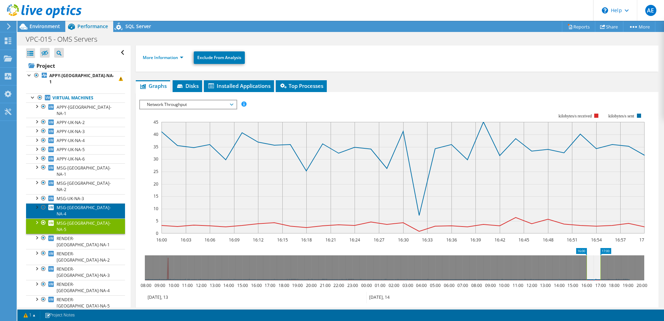
click at [72, 205] on span "MSG-UK-NA-4" at bounding box center [84, 211] width 54 height 12
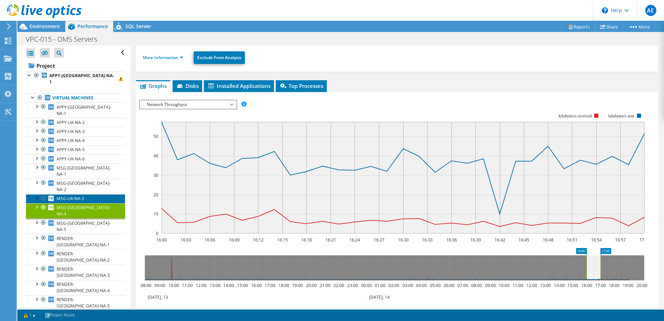
click at [73, 195] on span "MSG-UK-NA-3" at bounding box center [70, 198] width 27 height 6
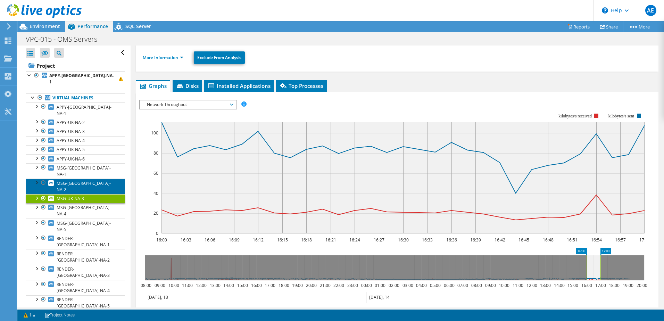
click at [74, 180] on span "MSG-UK-NA-2" at bounding box center [84, 186] width 54 height 12
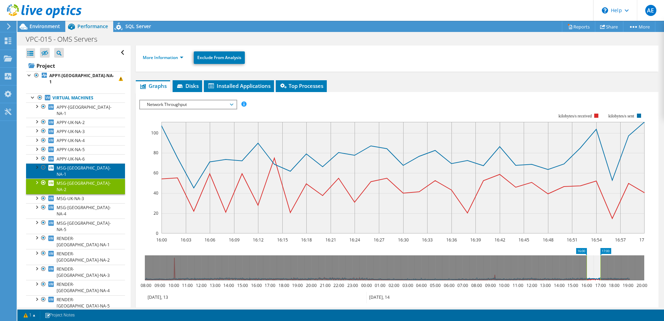
click at [71, 165] on span "MSG-UK-NA-1" at bounding box center [84, 171] width 54 height 12
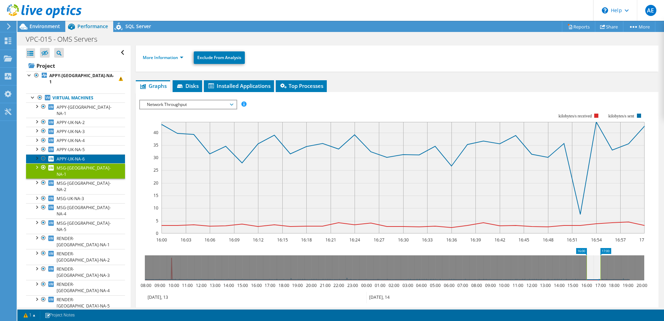
click at [71, 156] on span "APPY-UK-NA-6" at bounding box center [71, 159] width 28 height 6
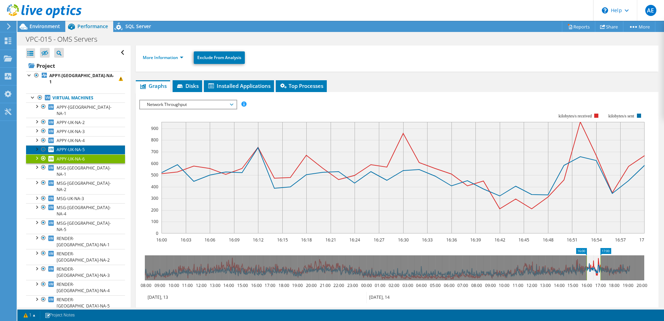
click at [70, 147] on span "APPY-UK-NA-5" at bounding box center [71, 150] width 28 height 6
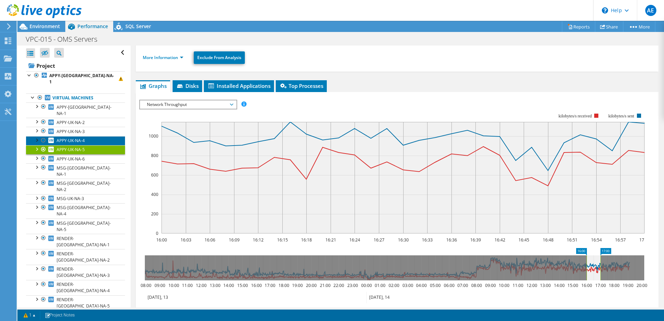
click at [70, 138] on span "APPY-UK-NA-4" at bounding box center [71, 141] width 28 height 6
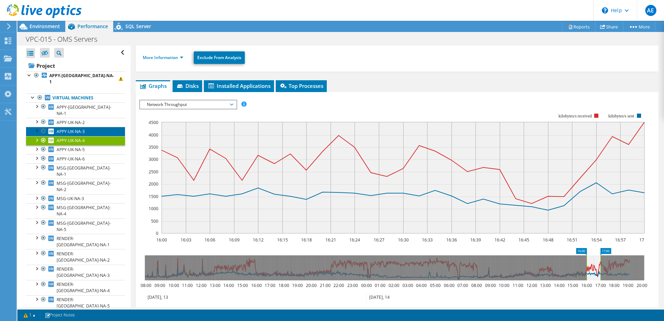
click at [70, 128] on span "APPY-UK-NA-3" at bounding box center [71, 131] width 28 height 6
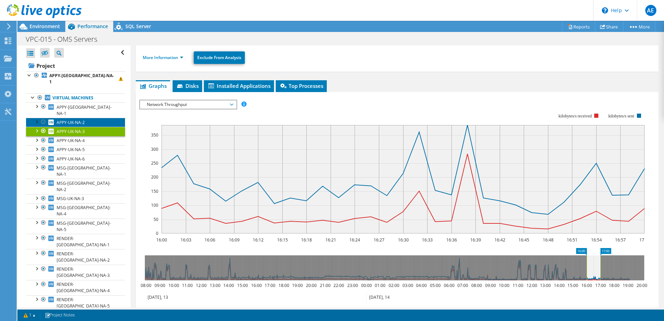
click at [74, 119] on span "APPY-UK-NA-2" at bounding box center [71, 122] width 28 height 6
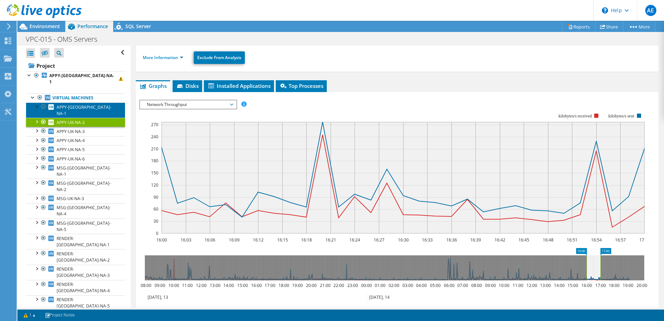
click at [74, 104] on span "APPY-UK-NA-1" at bounding box center [84, 110] width 55 height 12
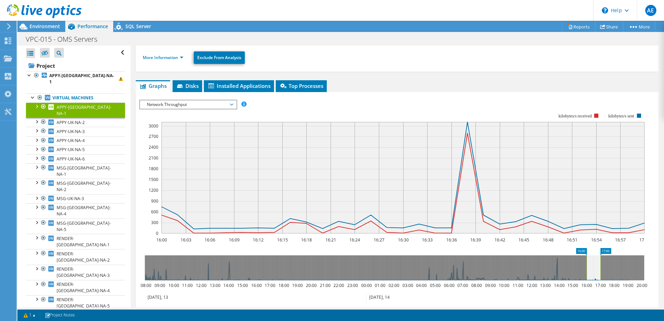
click at [231, 105] on span "Network Throughput" at bounding box center [187, 104] width 89 height 8
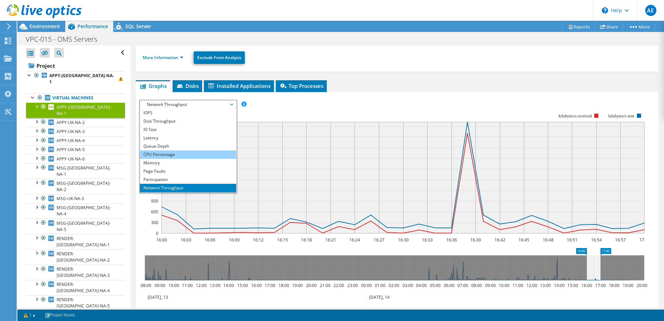
click at [171, 153] on li "CPU Percentage" at bounding box center [188, 154] width 96 height 8
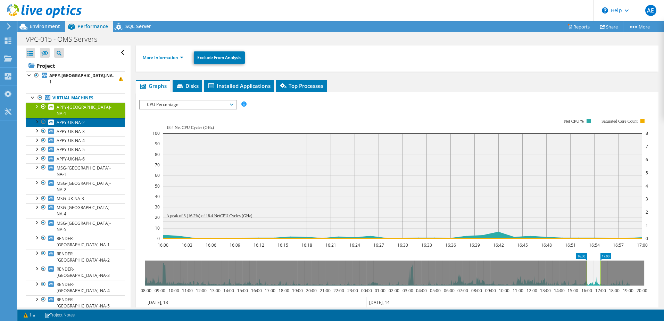
click at [69, 119] on span "APPY-UK-NA-2" at bounding box center [71, 122] width 28 height 6
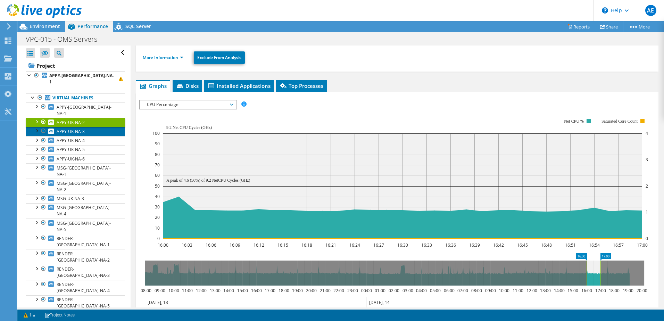
click at [68, 128] on span "APPY-UK-NA-3" at bounding box center [71, 131] width 28 height 6
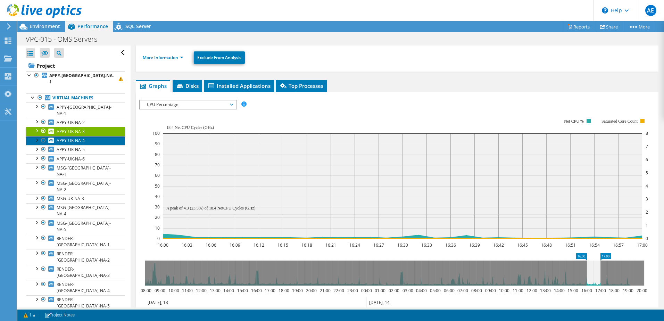
click at [67, 138] on span "APPY-UK-NA-4" at bounding box center [71, 141] width 28 height 6
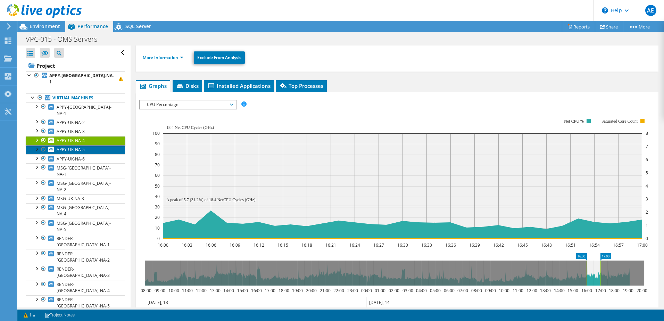
click at [67, 147] on span "APPY-UK-NA-5" at bounding box center [71, 150] width 28 height 6
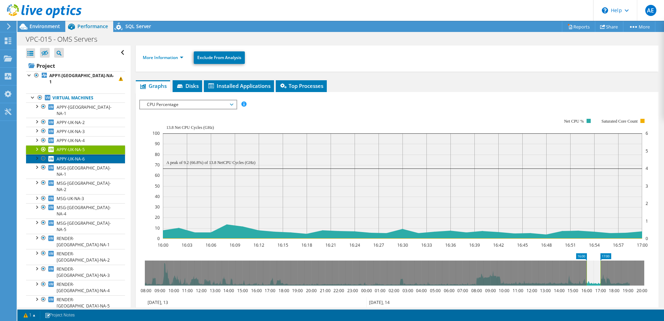
click at [66, 156] on span "APPY-UK-NA-6" at bounding box center [71, 159] width 28 height 6
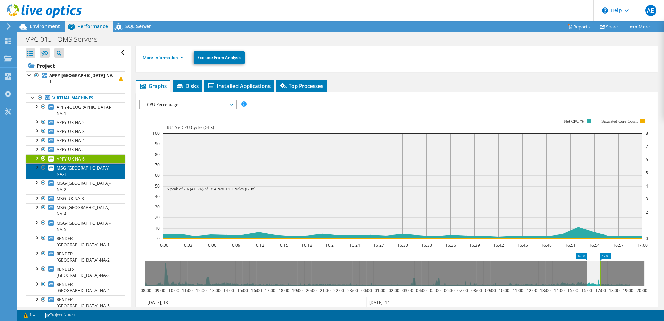
click at [66, 165] on span "MSG-UK-NA-1" at bounding box center [84, 171] width 54 height 12
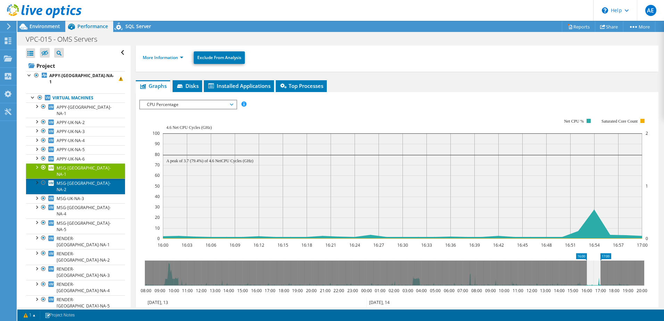
click at [65, 180] on span "MSG-UK-NA-2" at bounding box center [84, 186] width 54 height 12
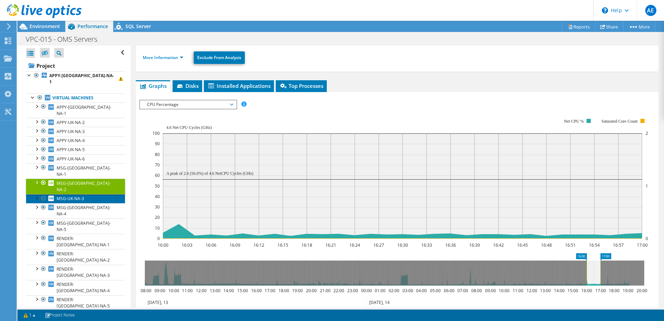
click at [69, 195] on span "MSG-UK-NA-3" at bounding box center [70, 198] width 27 height 6
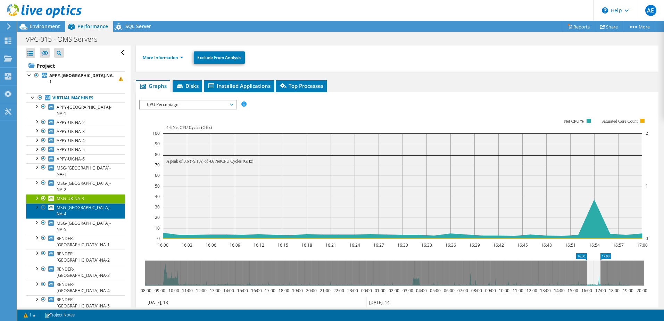
click at [70, 205] on span "MSG-UK-NA-4" at bounding box center [84, 211] width 54 height 12
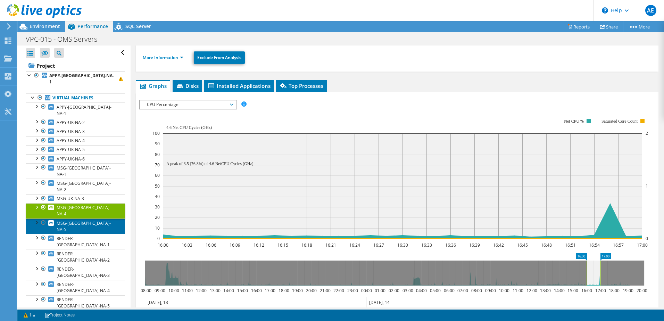
click at [67, 220] on span "MSG-UK-NA-5" at bounding box center [84, 226] width 54 height 12
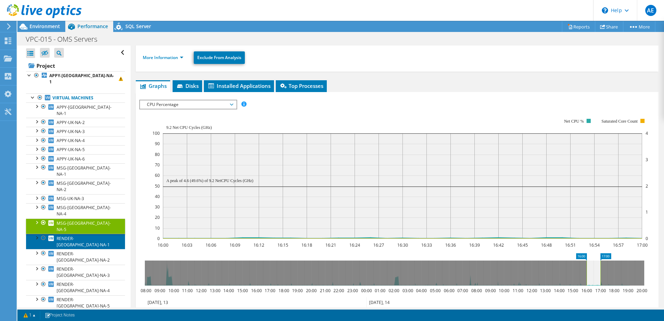
click at [69, 235] on span "RENDER-UK-NA-1" at bounding box center [83, 241] width 53 height 12
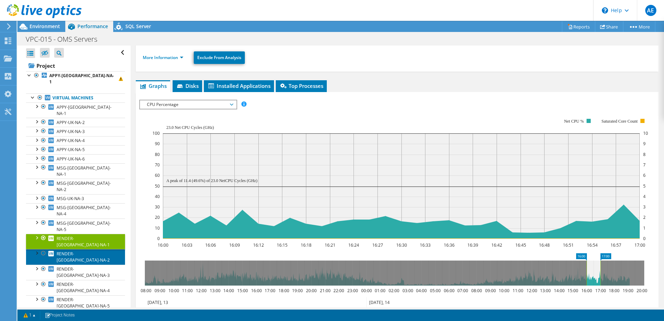
click at [71, 251] on span "RENDER-UK-NA-2" at bounding box center [83, 257] width 53 height 12
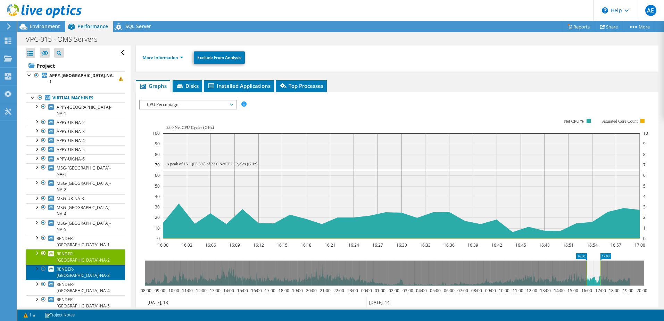
click at [69, 266] on span "RENDER-UK-NA-3" at bounding box center [83, 272] width 53 height 12
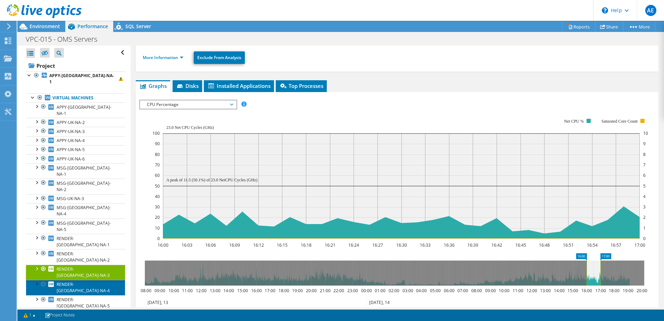
click at [73, 281] on span "RENDER-UK-NA-4" at bounding box center [83, 287] width 53 height 12
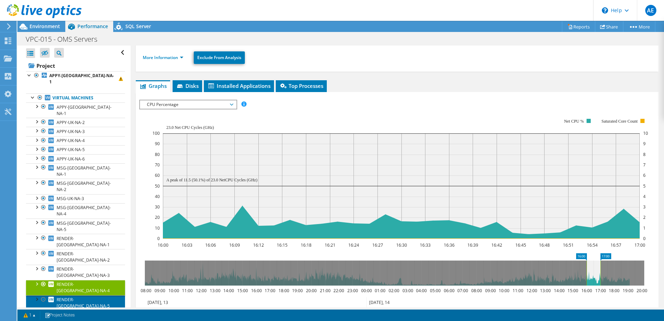
click at [70, 297] on span "RENDER-UK-NA-5" at bounding box center [83, 303] width 53 height 12
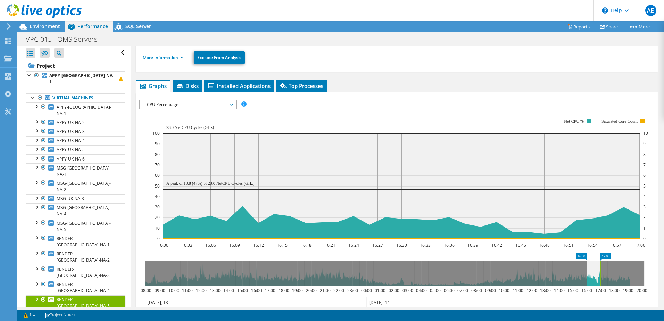
click at [73, 310] on link "RENDER-UK-NA-6" at bounding box center [75, 317] width 99 height 15
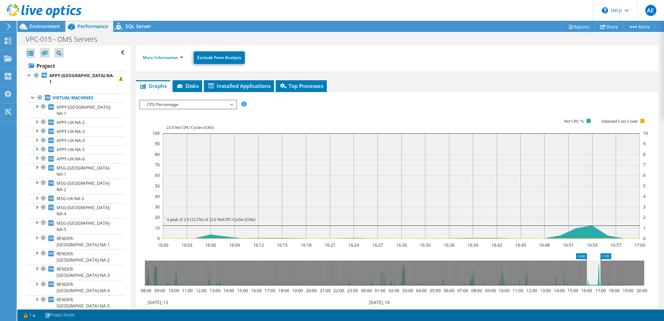
click at [153, 108] on span "CPU Percentage" at bounding box center [187, 104] width 89 height 8
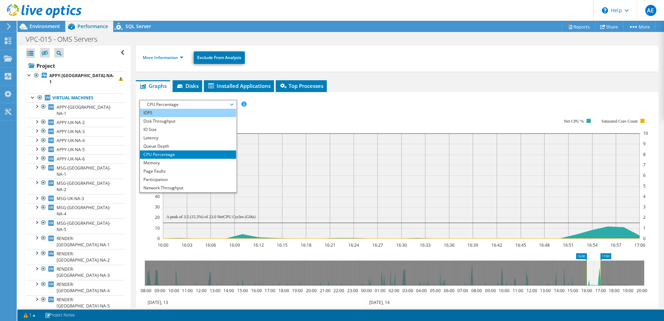
click at [161, 110] on li "IOPS" at bounding box center [188, 113] width 96 height 8
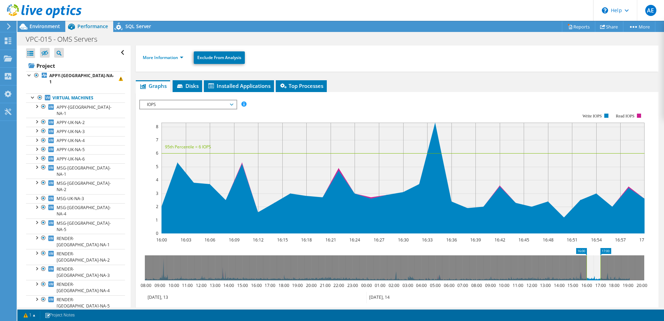
click at [78, 312] on span "RENDER-UK-NA-6" at bounding box center [83, 318] width 53 height 12
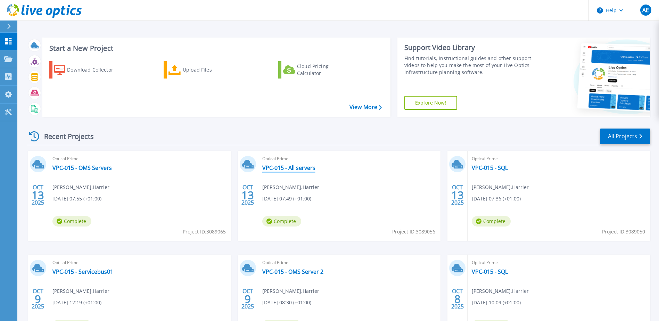
click at [292, 169] on link "VPC-015 - All servers" at bounding box center [288, 167] width 53 height 7
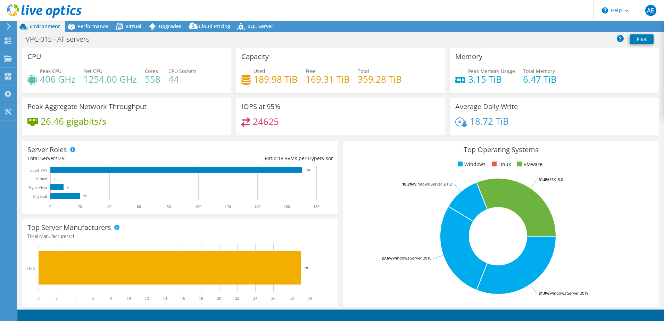
select select "USD"
click at [85, 28] on span "Performance" at bounding box center [92, 26] width 31 height 7
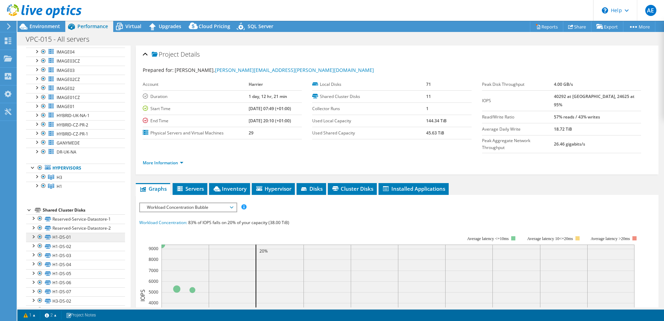
scroll to position [137, 0]
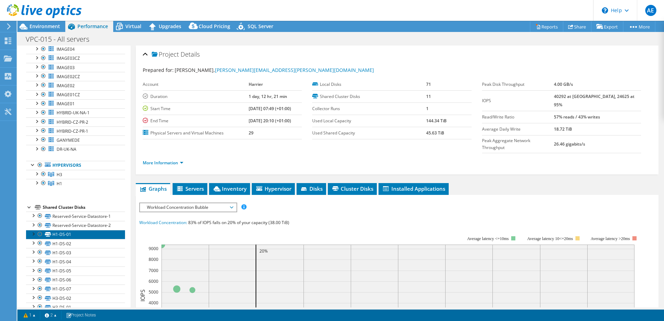
click at [72, 230] on link "H1-DS-01" at bounding box center [75, 234] width 99 height 9
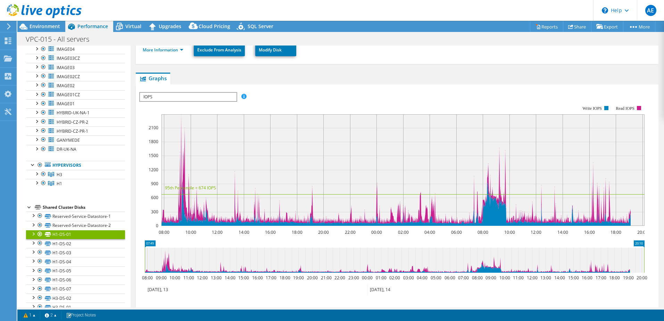
scroll to position [139, 0]
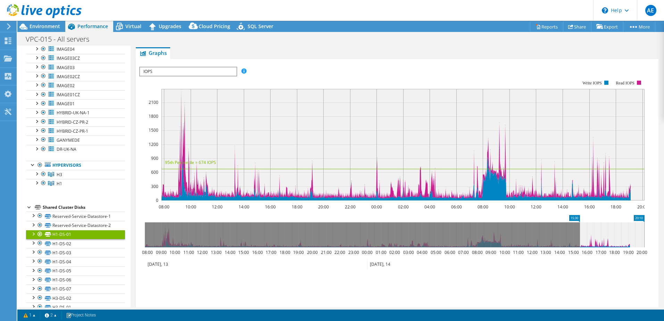
drag, startPoint x: 144, startPoint y: 231, endPoint x: 579, endPoint y: 234, distance: 434.7
click at [579, 234] on rect at bounding box center [579, 234] width 3 height 25
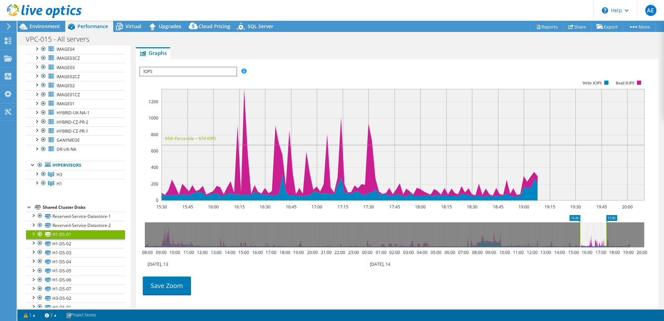
drag, startPoint x: 644, startPoint y: 234, endPoint x: 606, endPoint y: 236, distance: 38.6
click at [606, 236] on rect at bounding box center [606, 234] width 3 height 25
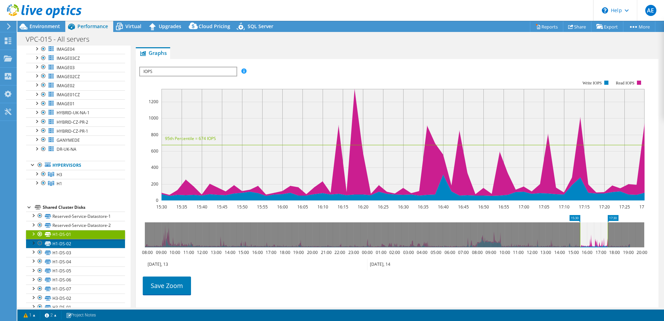
click at [67, 239] on link "H1-DS-02" at bounding box center [75, 243] width 99 height 9
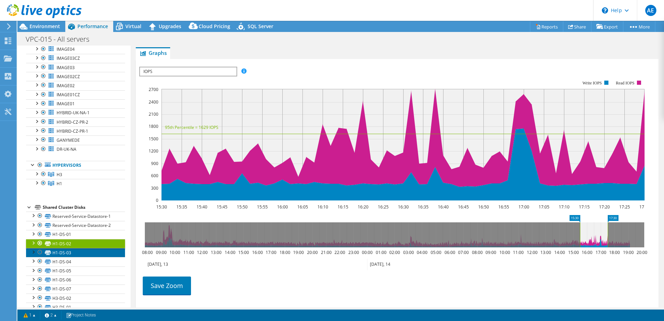
click at [68, 248] on link "H1-DS-03" at bounding box center [75, 252] width 99 height 9
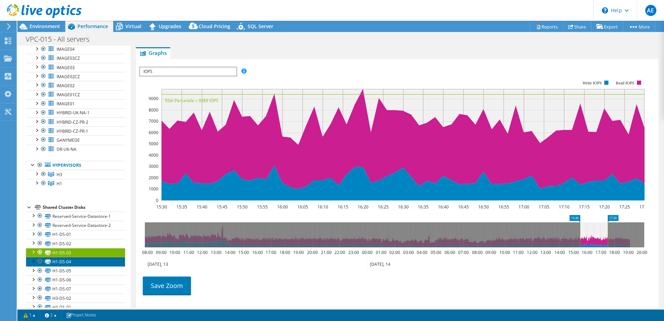
click at [68, 257] on link "H1-DS-04" at bounding box center [75, 261] width 99 height 9
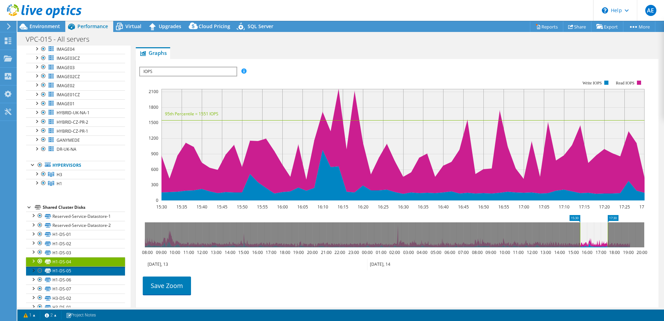
click at [69, 266] on link "H1-DS-05" at bounding box center [75, 270] width 99 height 9
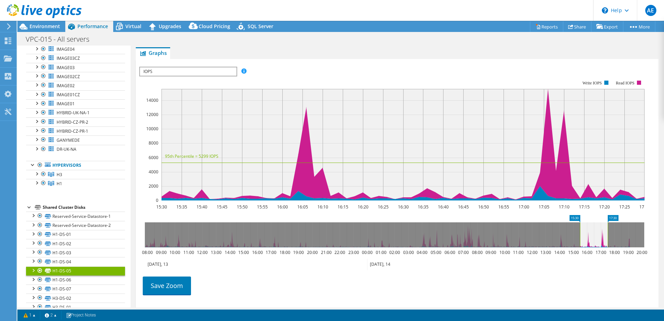
click at [74, 266] on link "H1-DS-05" at bounding box center [75, 270] width 99 height 9
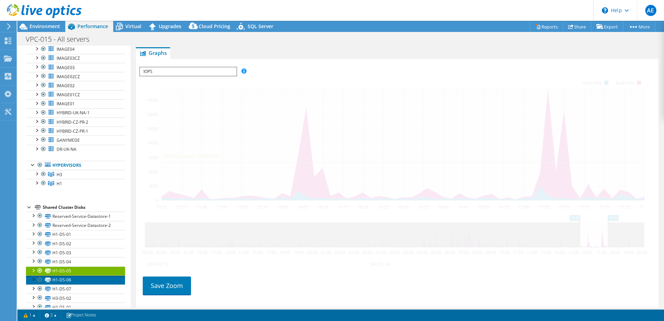
click at [73, 275] on link "H1-DS-06" at bounding box center [75, 279] width 99 height 9
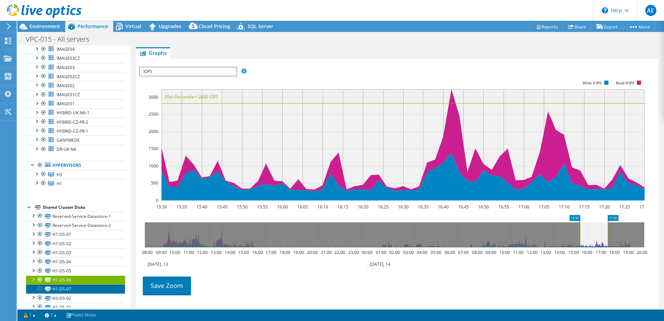
click at [61, 284] on link "H1-DS-07" at bounding box center [75, 288] width 99 height 9
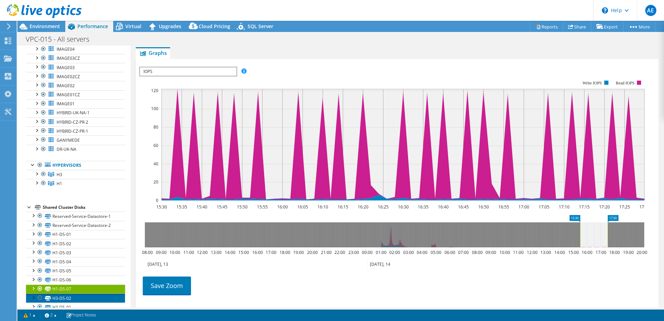
click at [59, 293] on link "H3-DS-02" at bounding box center [75, 297] width 99 height 9
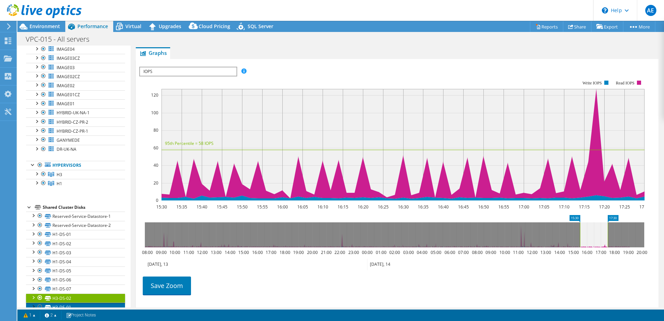
click at [59, 302] on link "H3-DS-01" at bounding box center [75, 306] width 99 height 9
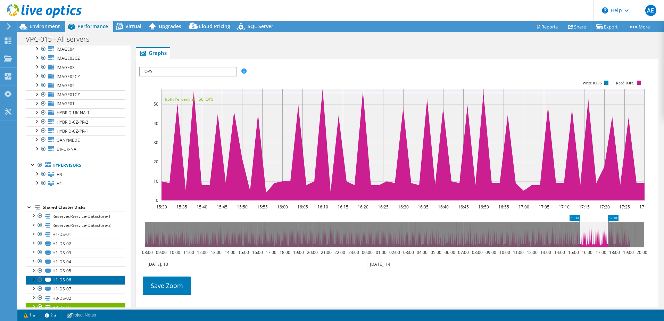
click at [61, 275] on link "H1-DS-06" at bounding box center [75, 279] width 99 height 9
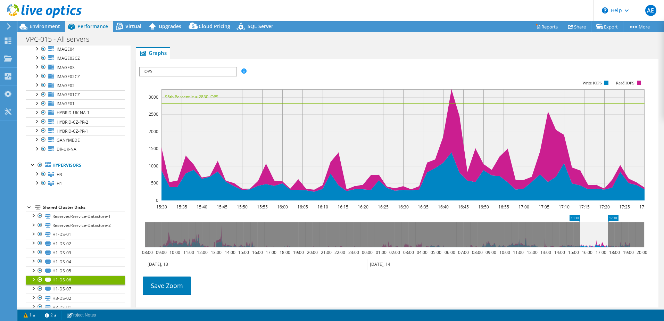
click at [33, 275] on div at bounding box center [33, 278] width 7 height 7
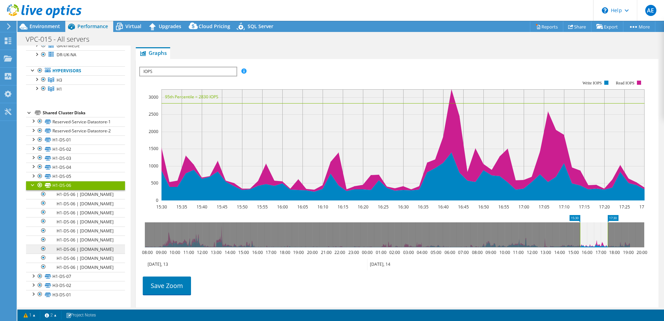
scroll to position [275, 0]
click at [75, 190] on link "H1-DS-06 | [DOMAIN_NAME]" at bounding box center [75, 194] width 99 height 9
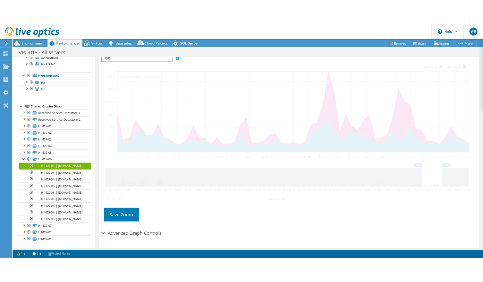
scroll to position [115, 0]
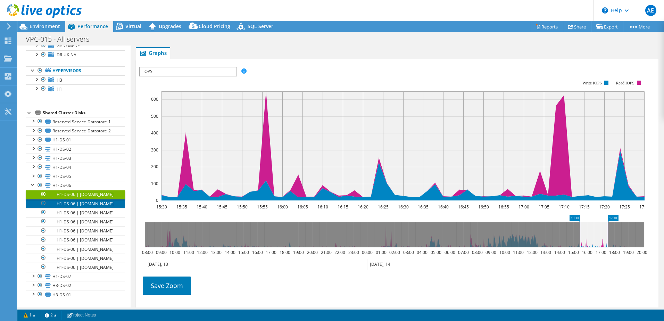
click at [73, 199] on link "H1-DS-06 | [DOMAIN_NAME]" at bounding box center [75, 203] width 99 height 9
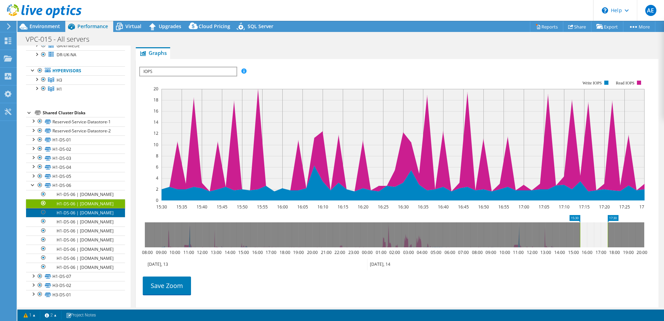
click at [74, 208] on link "H1-DS-06 | [DOMAIN_NAME]" at bounding box center [75, 212] width 99 height 9
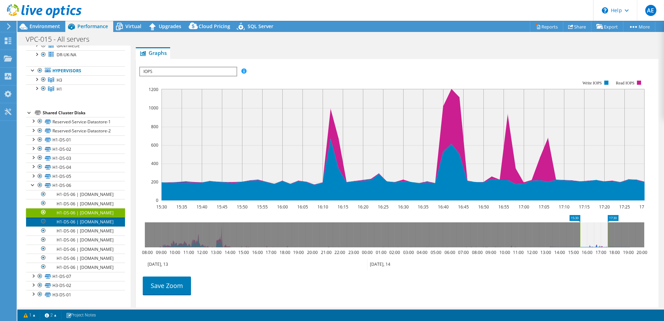
click at [74, 217] on link "H1-DS-06 | [DOMAIN_NAME]" at bounding box center [75, 221] width 99 height 9
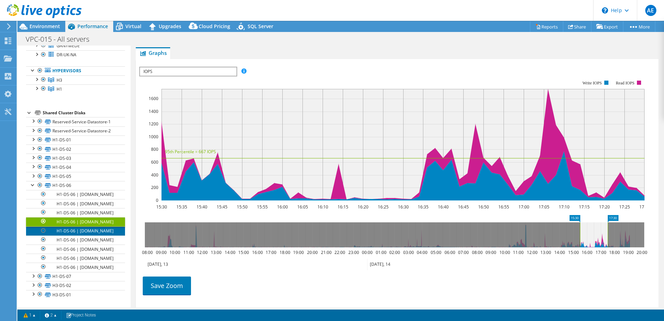
click at [73, 226] on link "H1-DS-06 | [DOMAIN_NAME]" at bounding box center [75, 230] width 99 height 9
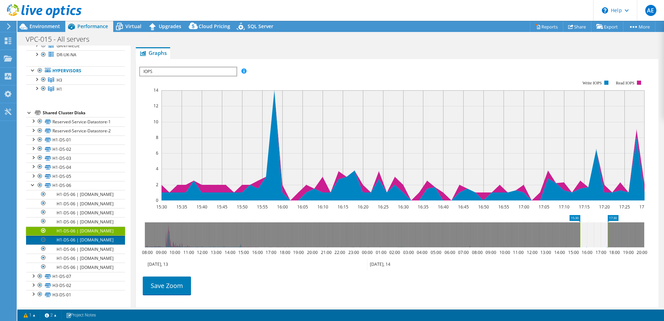
click at [63, 235] on link "H1-DS-06 | [DOMAIN_NAME]" at bounding box center [75, 239] width 99 height 9
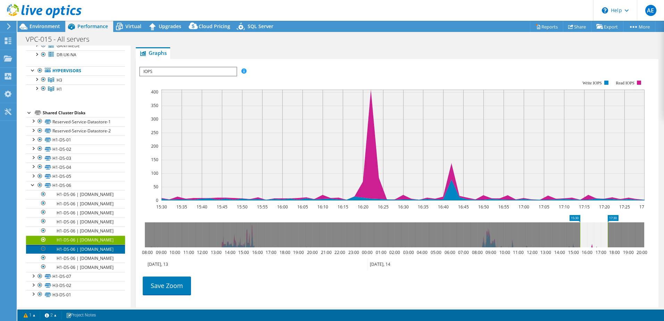
click at [73, 244] on link "H1-DS-06 | [DOMAIN_NAME]" at bounding box center [75, 248] width 99 height 9
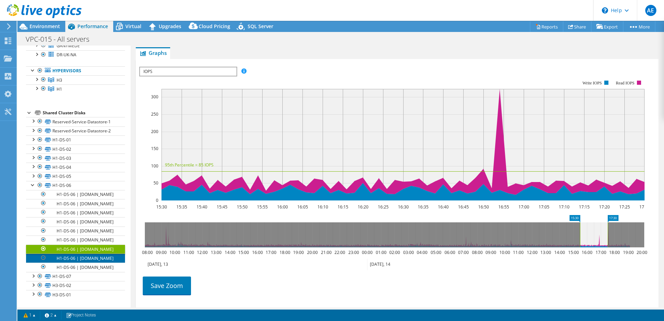
click at [67, 253] on link "H1-DS-06 | [DOMAIN_NAME]" at bounding box center [75, 257] width 99 height 9
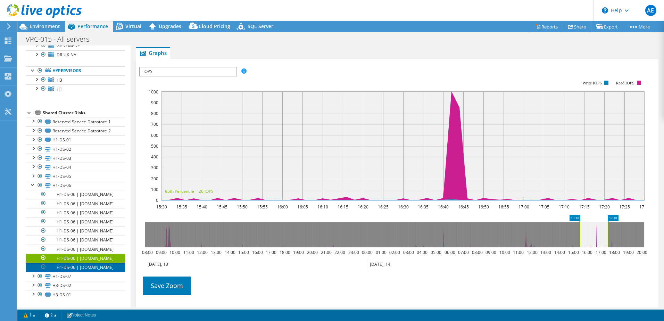
click at [69, 265] on link "H1-DS-06 | [DOMAIN_NAME]" at bounding box center [75, 267] width 99 height 9
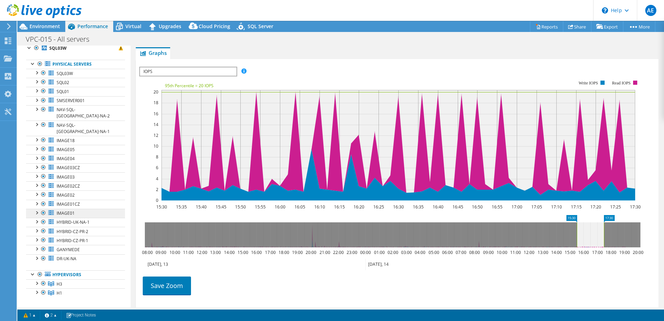
scroll to position [0, 0]
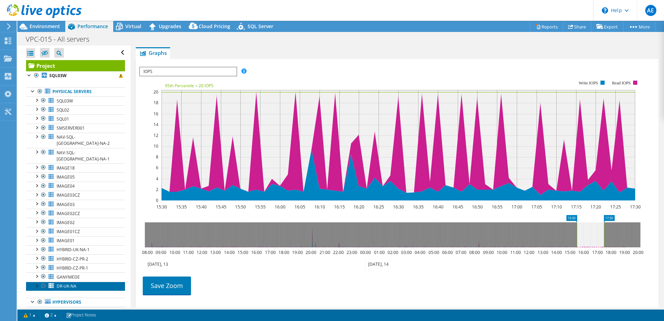
click at [67, 283] on span "DR-UK-NA" at bounding box center [67, 286] width 20 height 6
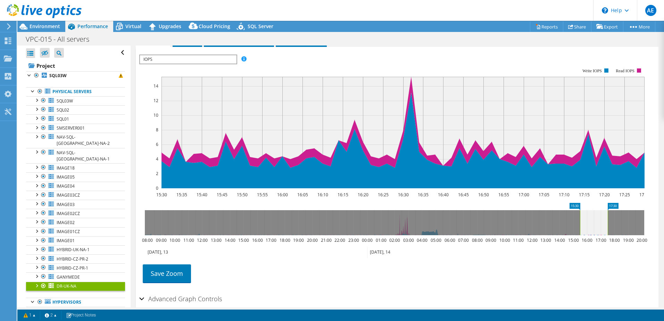
scroll to position [102, 0]
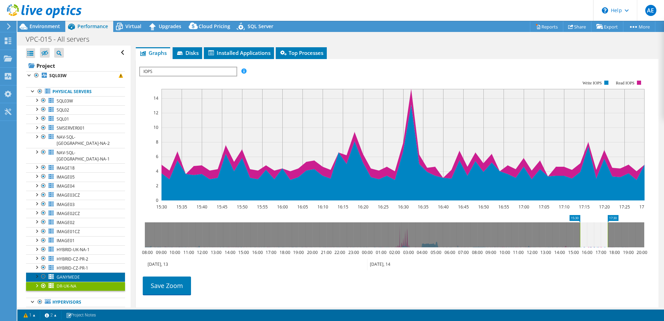
click at [73, 274] on span "GANYMEDE" at bounding box center [68, 277] width 23 height 6
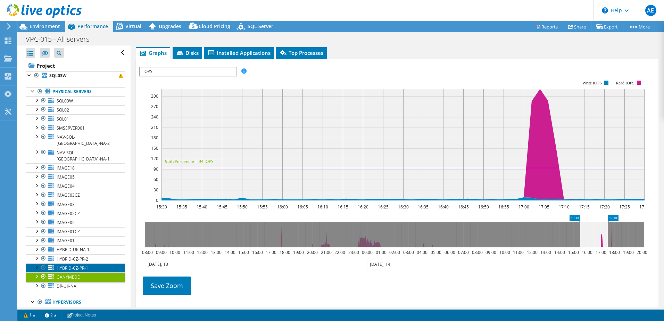
click at [73, 265] on span "HYBRID-CZ-PR-1" at bounding box center [73, 268] width 32 height 6
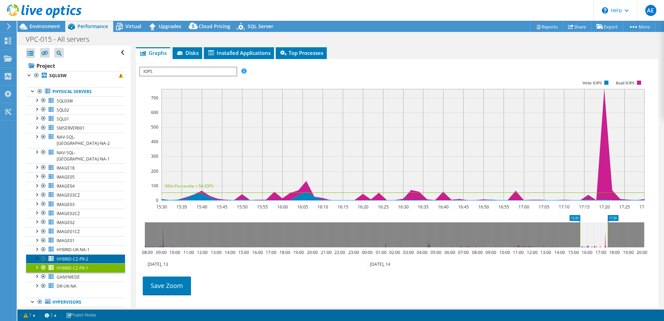
click at [75, 256] on span "HYBRID-CZ-PR-2" at bounding box center [73, 259] width 32 height 6
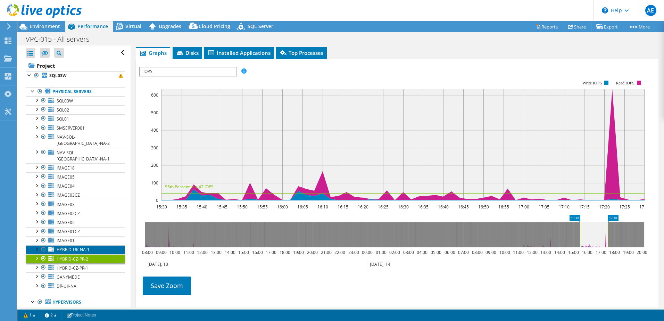
click at [76, 247] on span "HYBRID-UK-NA-1" at bounding box center [73, 250] width 33 height 6
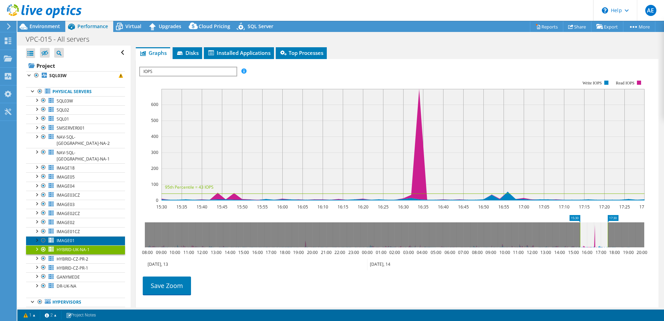
click at [74, 236] on link "IMAGE01" at bounding box center [75, 240] width 99 height 9
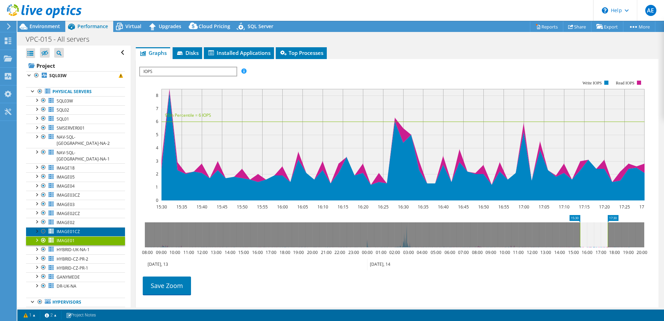
click at [72, 228] on span "IMAGE01CZ" at bounding box center [68, 231] width 23 height 6
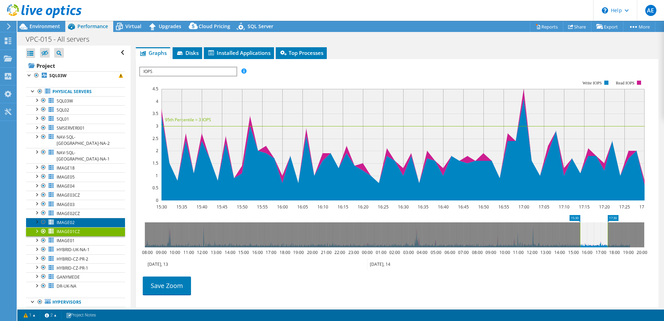
click at [71, 219] on span "IMAGE02" at bounding box center [66, 222] width 18 height 6
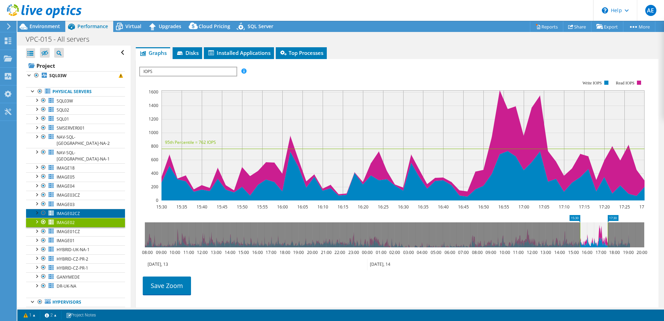
click at [75, 210] on span "IMAGE02CZ" at bounding box center [68, 213] width 23 height 6
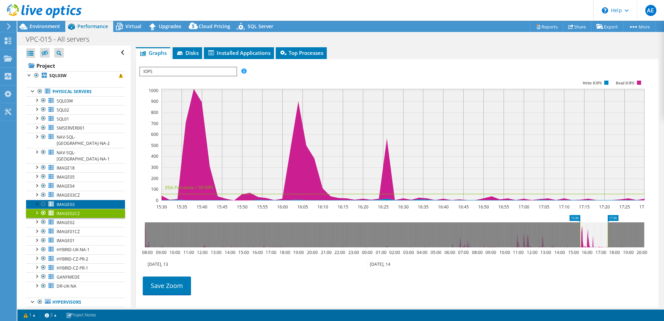
click at [73, 201] on span "IMAGE03" at bounding box center [66, 204] width 18 height 6
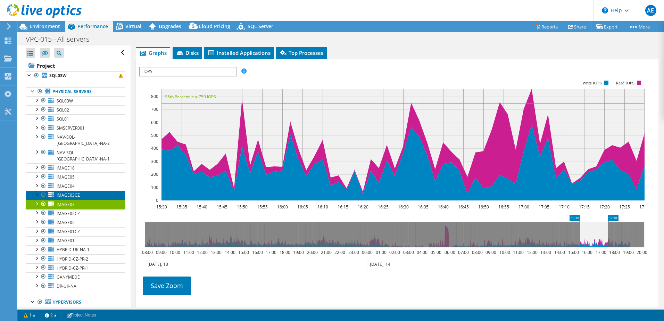
click at [72, 192] on span "IMAGE03CZ" at bounding box center [68, 195] width 23 height 6
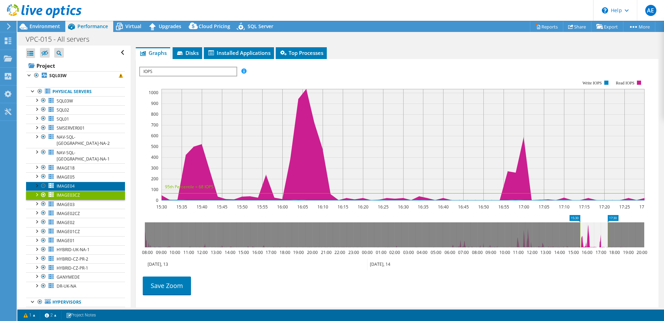
click at [74, 183] on span "IMAGE04" at bounding box center [66, 186] width 18 height 6
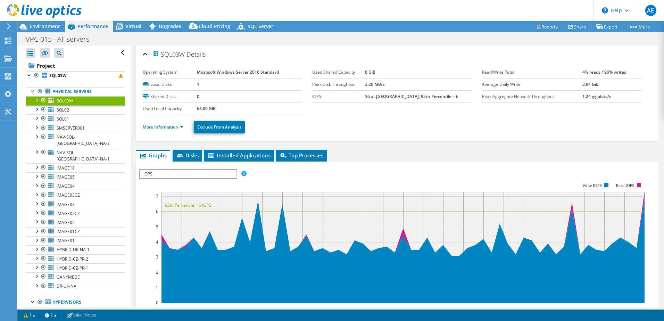
select select "USD"
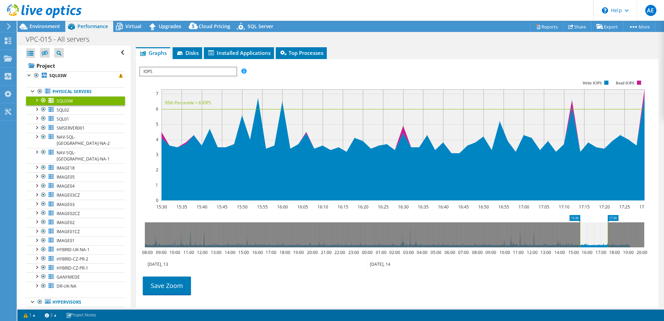
click at [183, 70] on span "IOPS" at bounding box center [188, 71] width 96 height 8
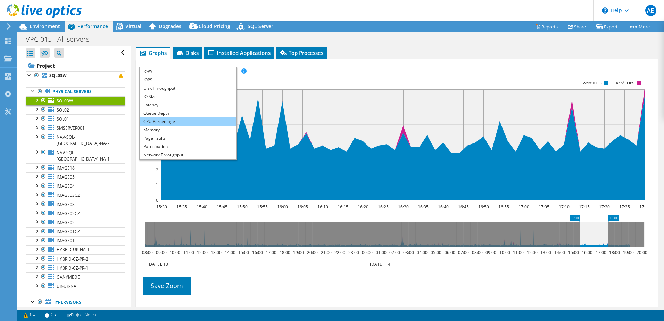
click at [170, 123] on li "CPU Percentage" at bounding box center [188, 121] width 96 height 8
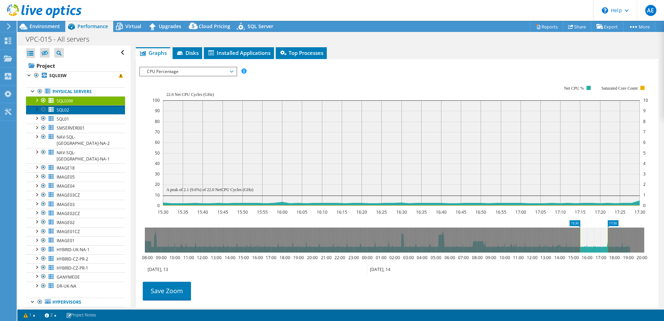
click at [83, 111] on link "SQL02" at bounding box center [75, 109] width 99 height 9
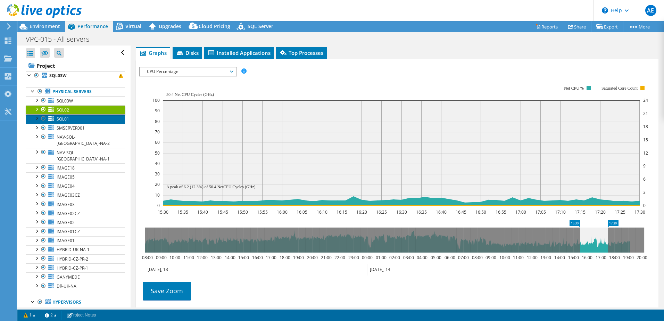
click at [82, 118] on link "SQL01" at bounding box center [75, 118] width 99 height 9
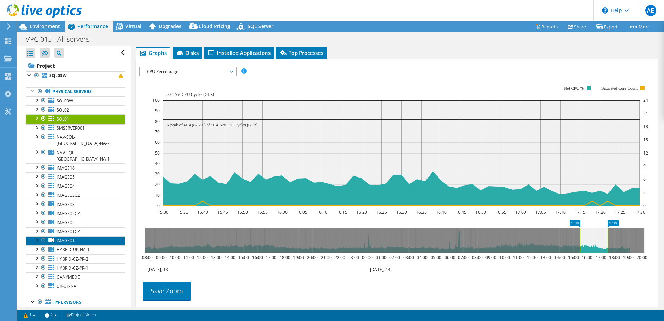
click at [71, 238] on span "IMAGE01" at bounding box center [66, 241] width 18 height 6
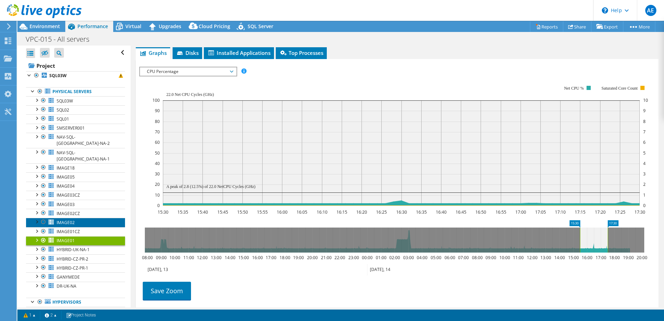
click at [72, 219] on span "IMAGE02" at bounding box center [66, 222] width 18 height 6
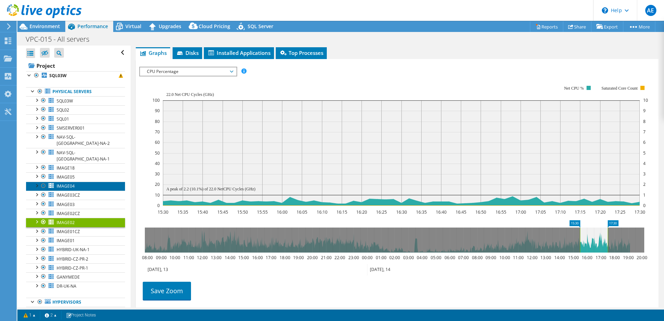
click at [76, 182] on link "IMAGE04" at bounding box center [75, 186] width 99 height 9
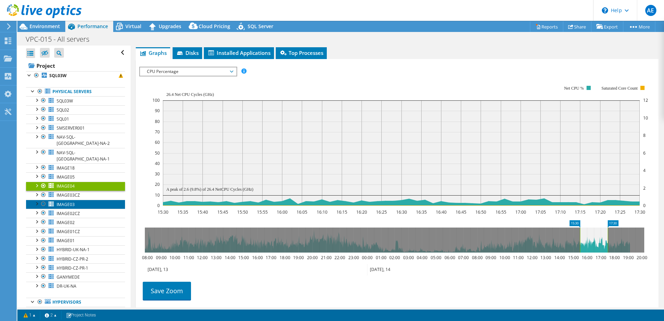
click at [75, 200] on link "IMAGE03" at bounding box center [75, 204] width 99 height 9
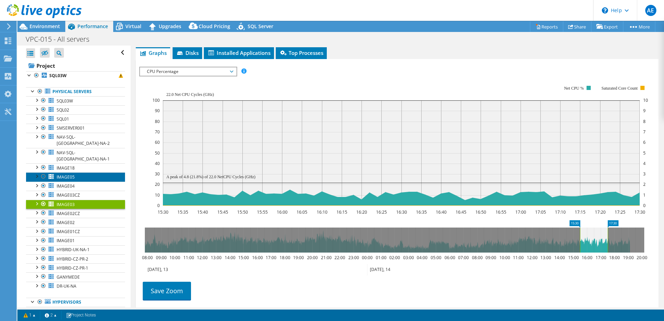
click at [75, 172] on link "IMAGE05" at bounding box center [75, 176] width 99 height 9
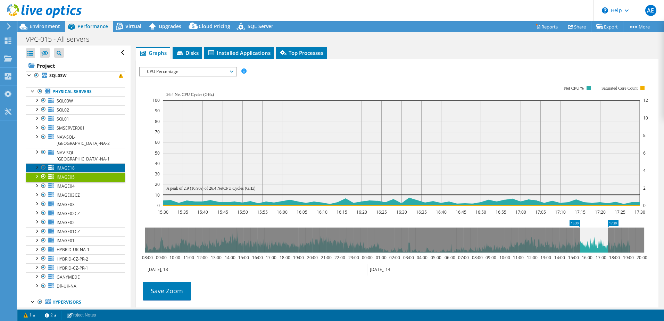
click at [75, 163] on link "IMAGE18" at bounding box center [75, 167] width 99 height 9
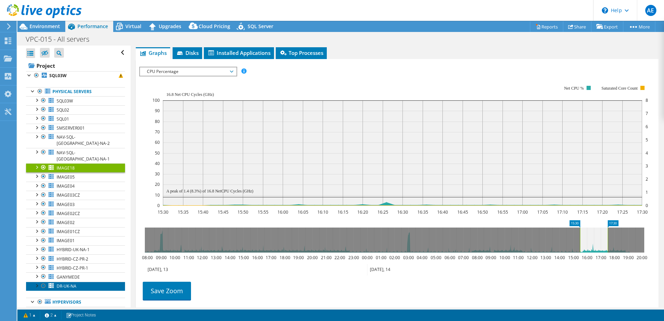
click at [78, 282] on link "DR-UK-NA" at bounding box center [75, 286] width 99 height 9
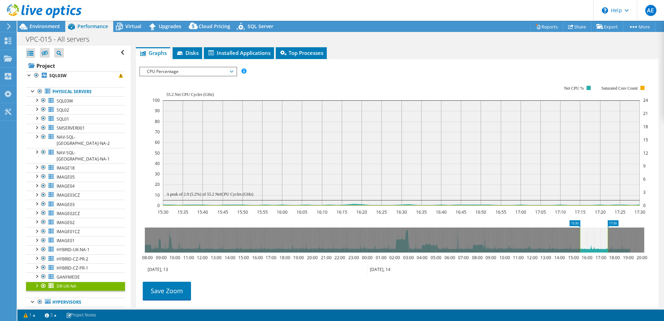
click at [176, 71] on span "CPU Percentage" at bounding box center [187, 71] width 89 height 8
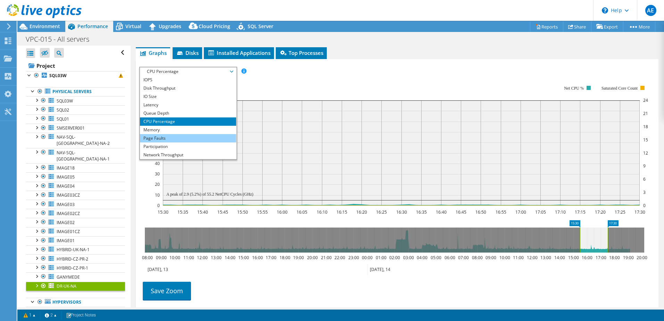
click at [153, 135] on li "Page Faults" at bounding box center [188, 138] width 96 height 8
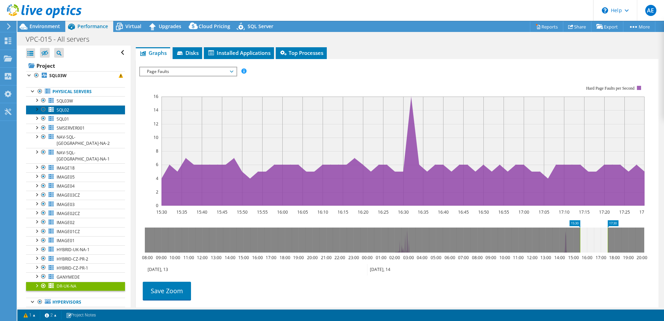
click at [73, 111] on link "SQL02" at bounding box center [75, 109] width 99 height 9
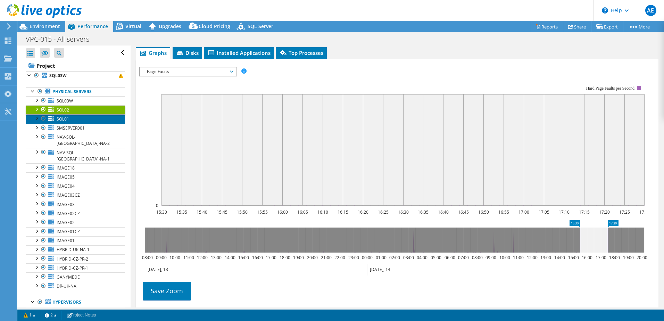
click at [72, 120] on link "SQL01" at bounding box center [75, 118] width 99 height 9
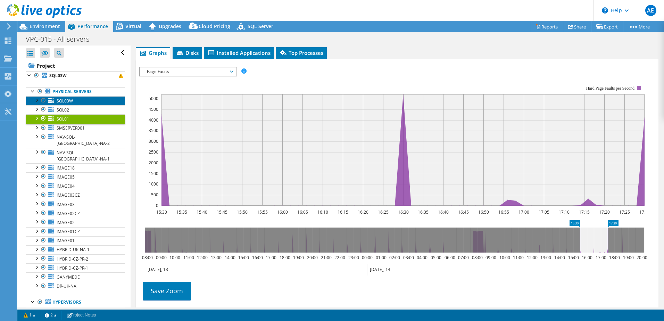
click at [73, 100] on link "SQL03W" at bounding box center [75, 100] width 99 height 9
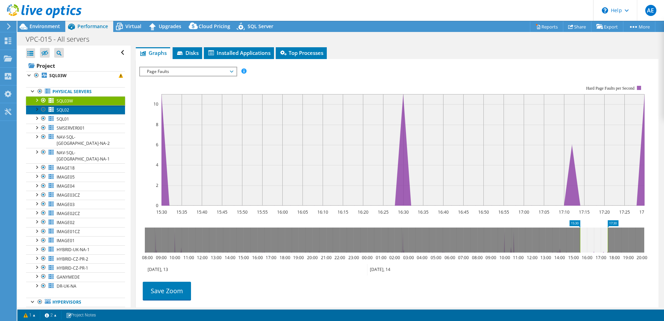
click at [72, 109] on link "SQL02" at bounding box center [75, 109] width 99 height 9
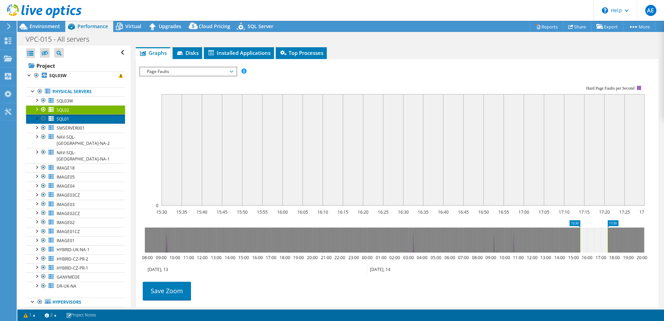
click at [68, 117] on span "SQL01" at bounding box center [63, 119] width 13 height 6
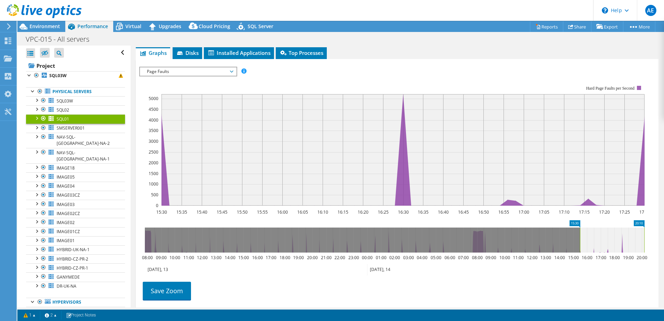
drag, startPoint x: 606, startPoint y: 242, endPoint x: 673, endPoint y: 247, distance: 66.5
click at [664, 247] on html "AE End User Ash Earl [EMAIL_ADDRESS][PERSON_NAME][DOMAIN_NAME] Harrier My Profi…" at bounding box center [332, 160] width 664 height 321
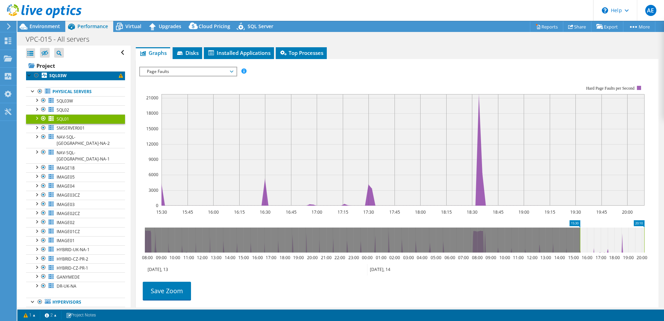
click at [60, 75] on b "SQL03W" at bounding box center [57, 76] width 17 height 6
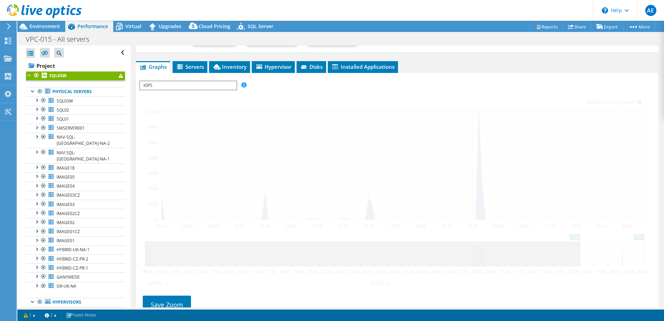
scroll to position [115, 0]
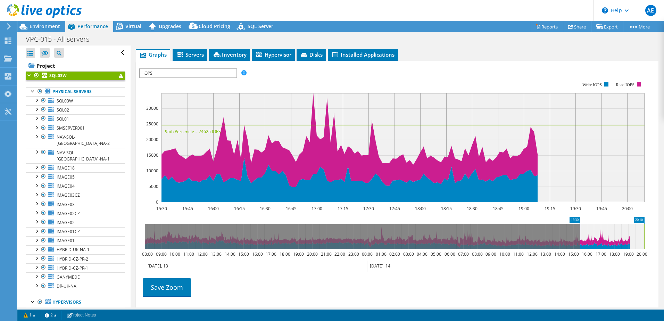
click at [118, 76] on link "SQL03W" at bounding box center [75, 75] width 99 height 9
drag, startPoint x: 643, startPoint y: 238, endPoint x: 629, endPoint y: 238, distance: 13.9
click at [629, 238] on rect at bounding box center [630, 236] width 3 height 25
